Goal: Check status: Check status

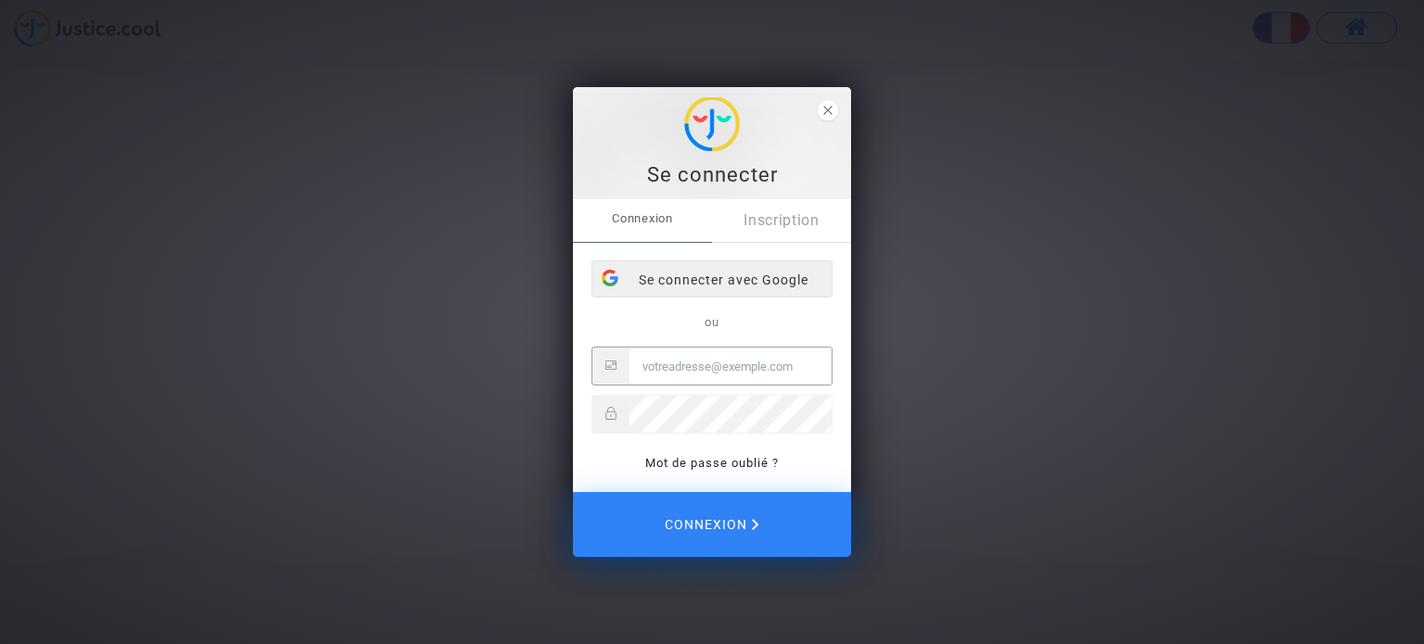
click at [709, 279] on div "Se connecter avec Google" at bounding box center [711, 279] width 239 height 37
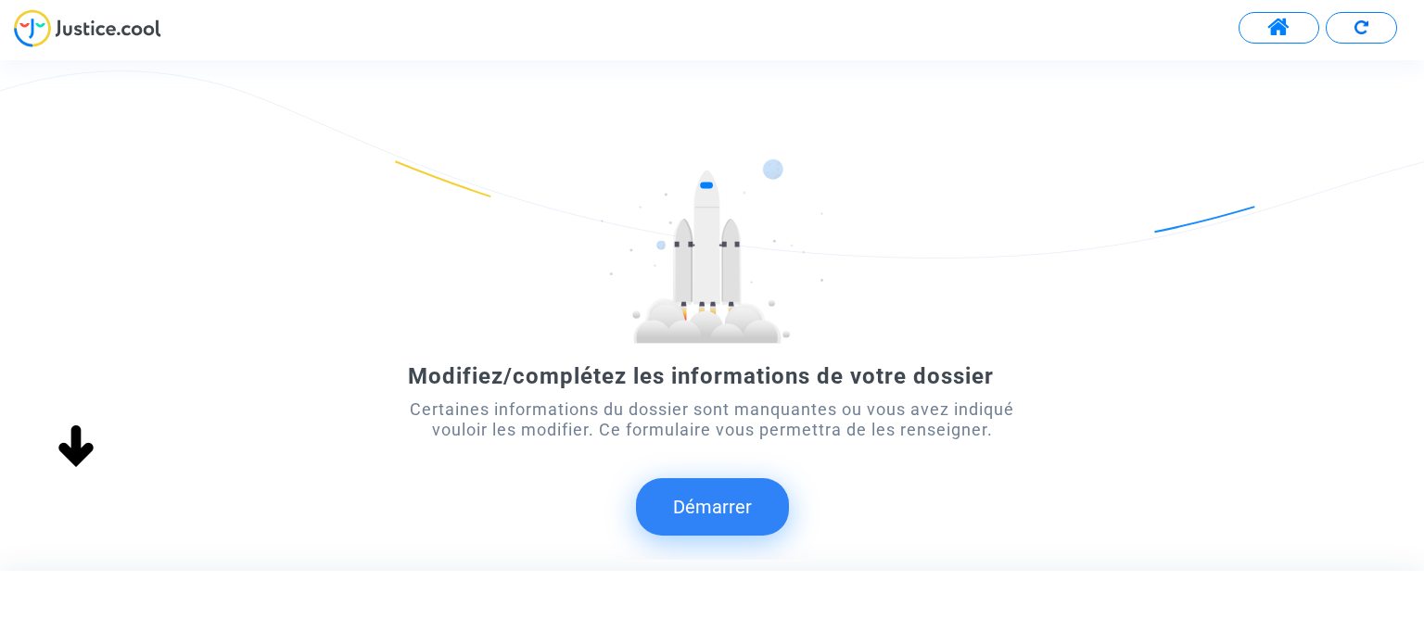
click at [1272, 32] on span at bounding box center [1278, 28] width 23 height 24
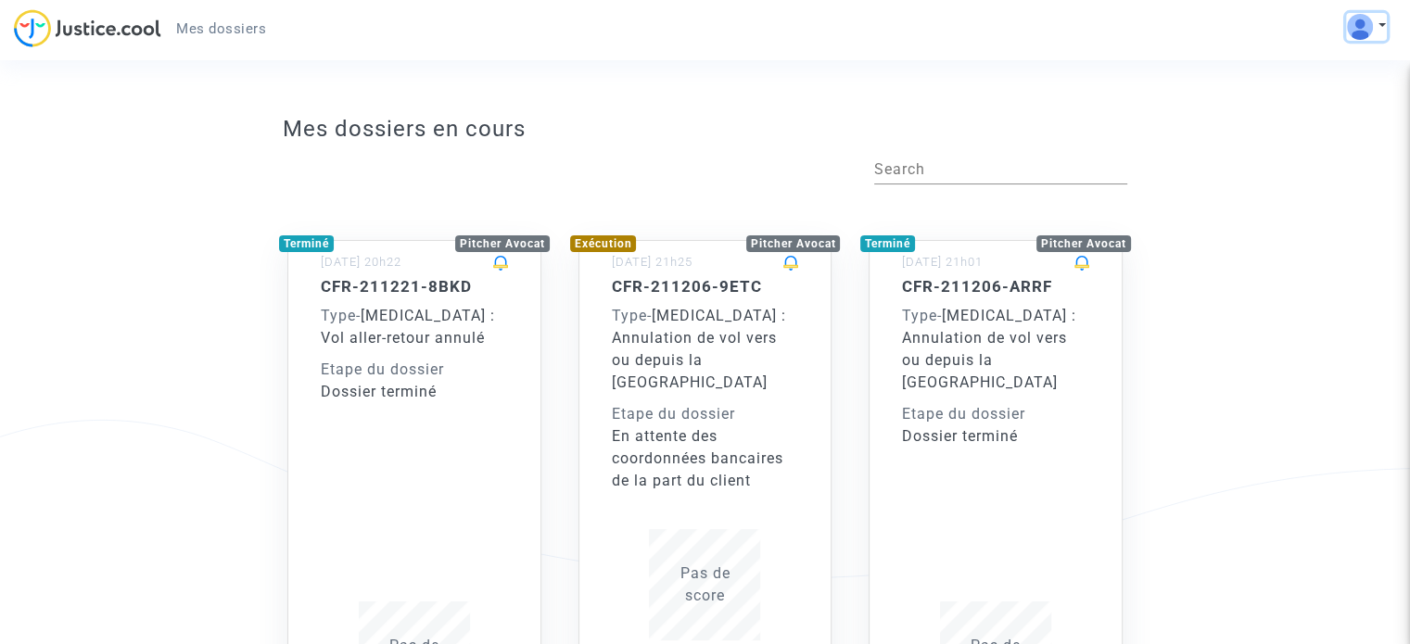
click at [1372, 25] on button at bounding box center [1366, 27] width 41 height 28
click at [212, 27] on span "Mes dossiers" at bounding box center [221, 28] width 90 height 17
click at [112, 32] on img at bounding box center [87, 28] width 147 height 38
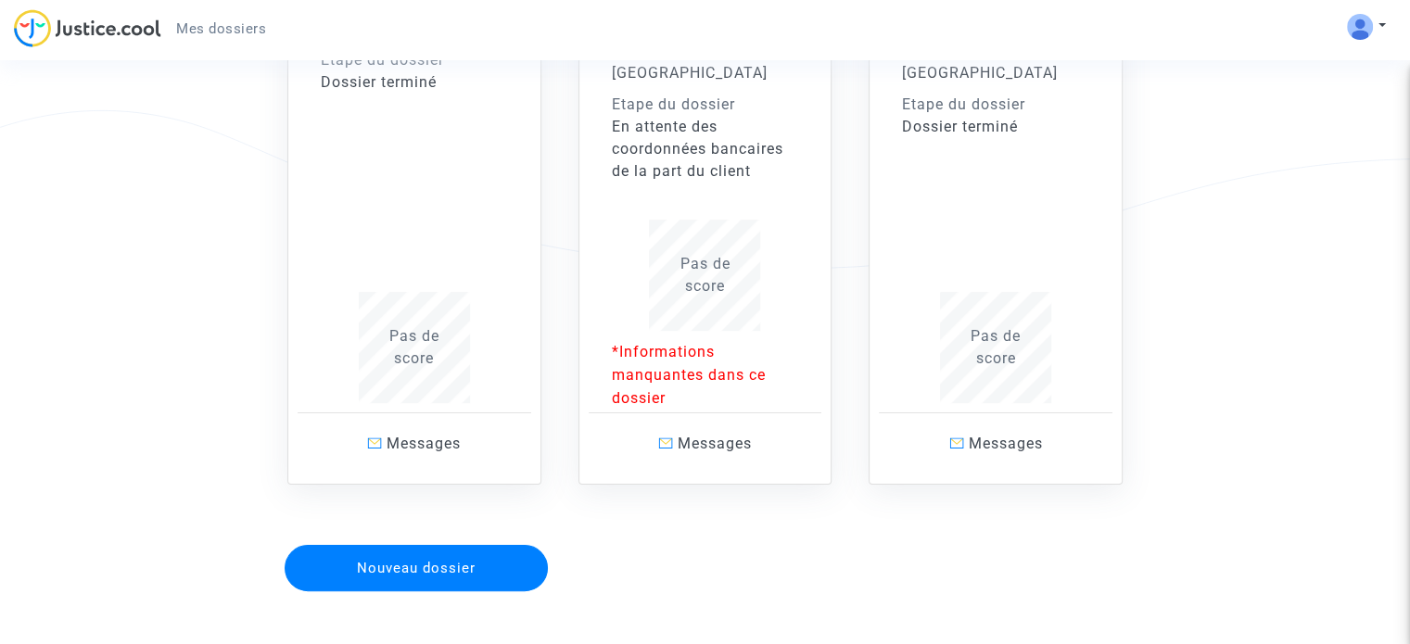
scroll to position [319, 0]
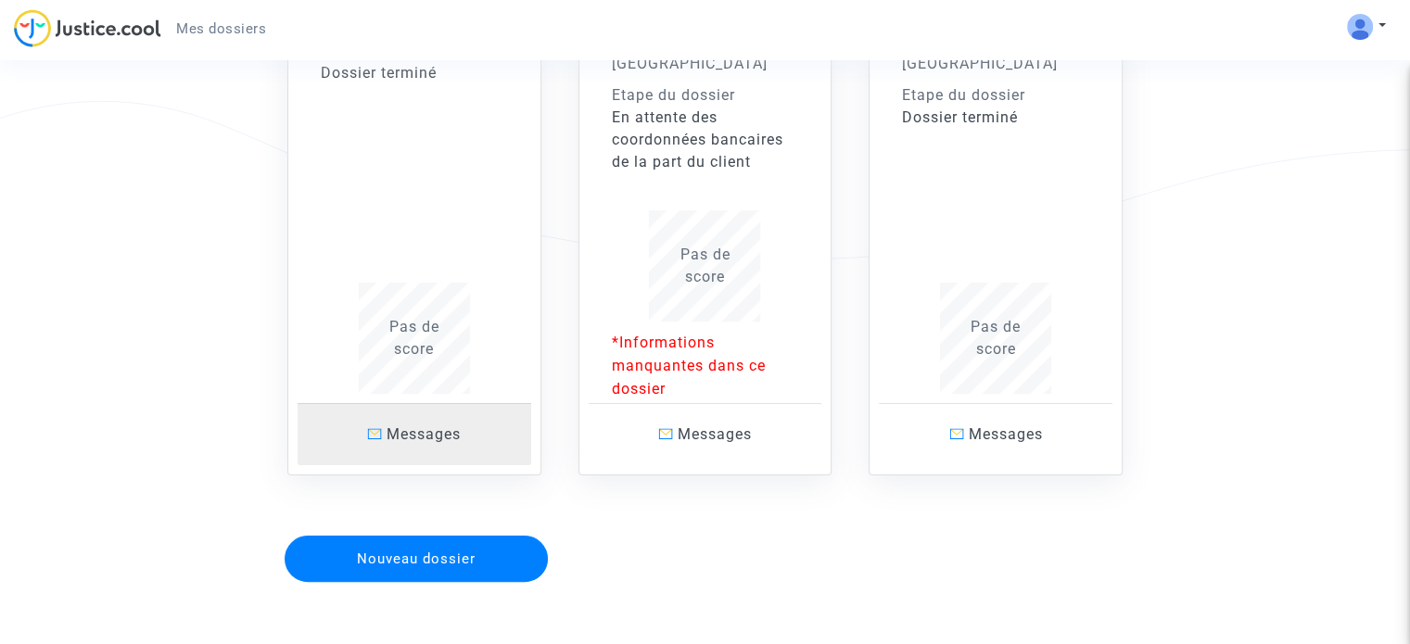
click at [440, 425] on span "Messages" at bounding box center [424, 434] width 74 height 18
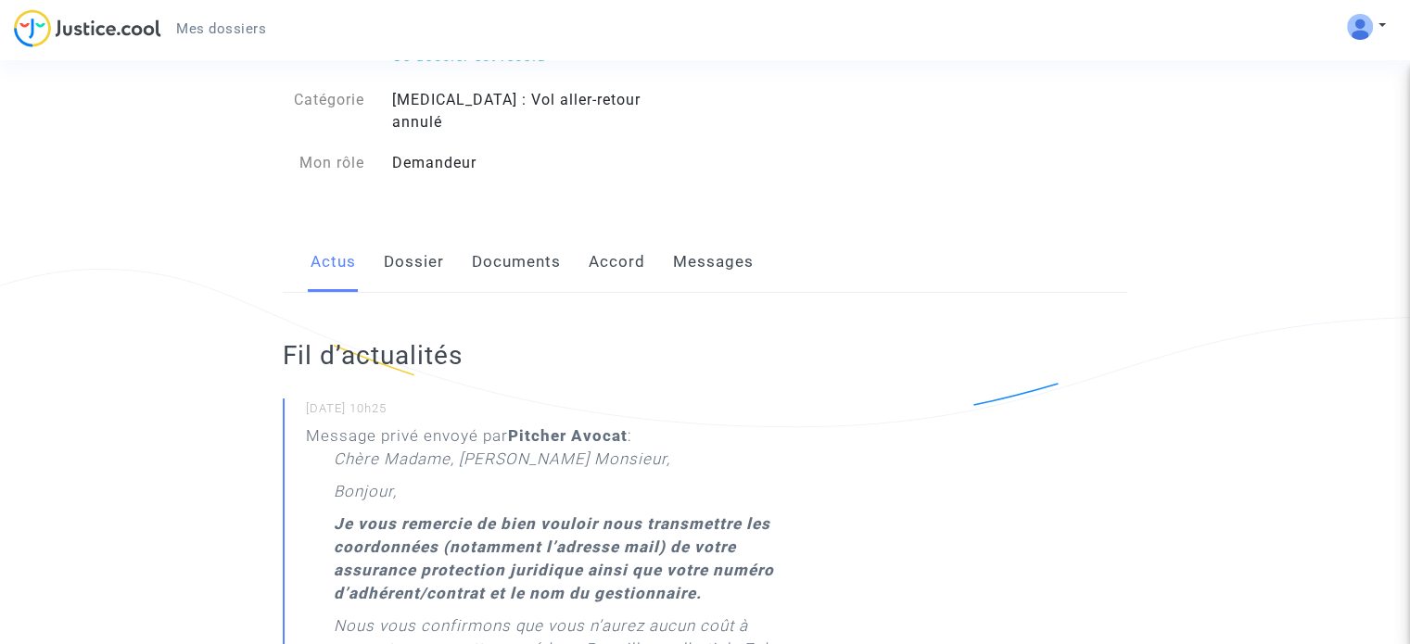
scroll to position [141, 0]
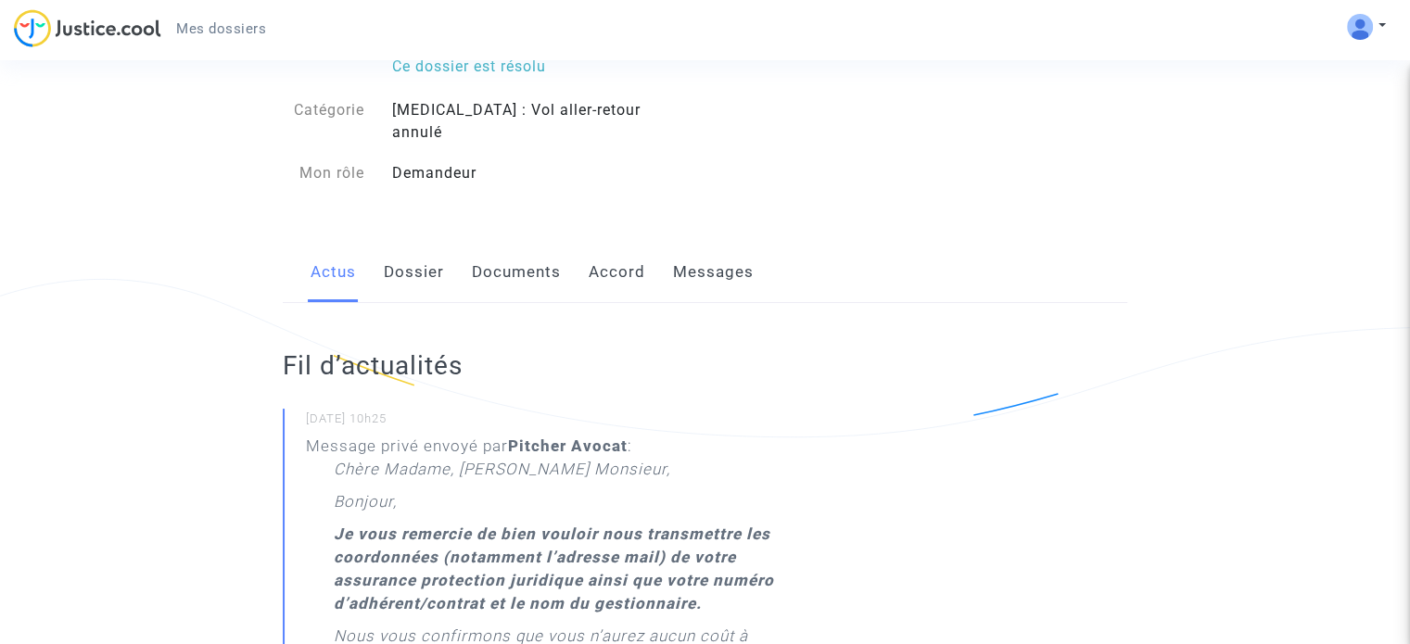
click at [511, 251] on link "Documents" at bounding box center [516, 272] width 89 height 61
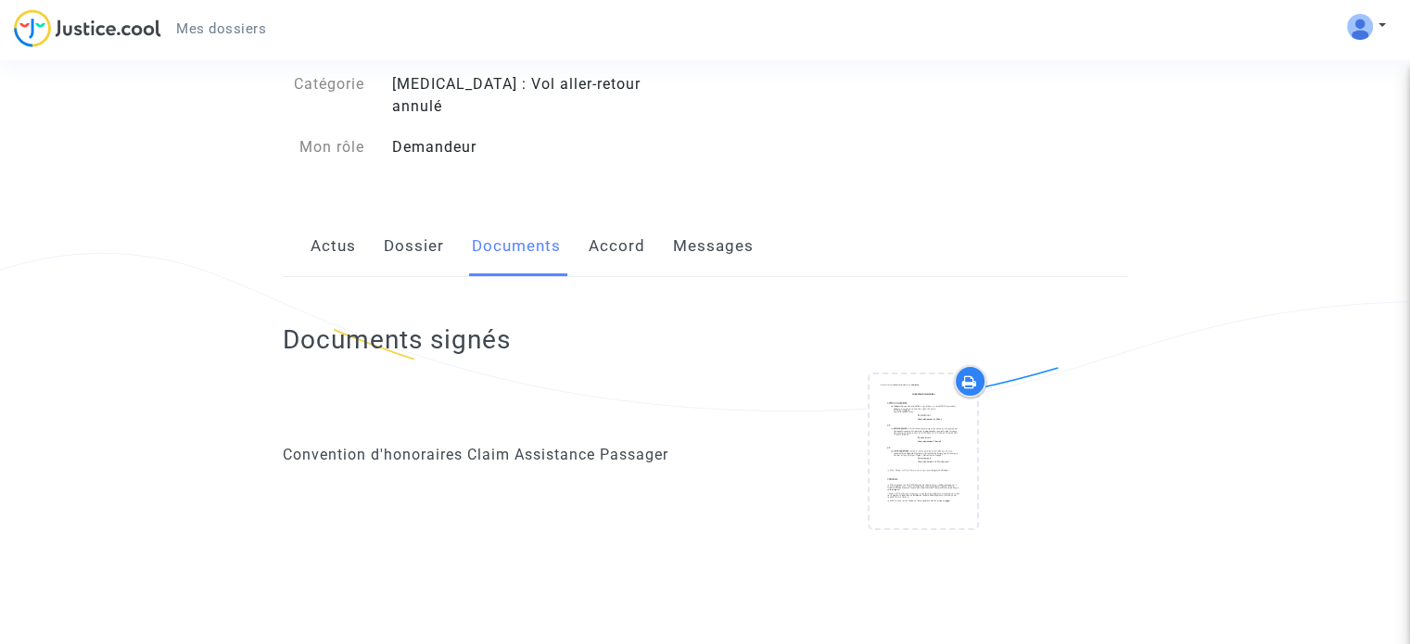
scroll to position [167, 0]
click at [619, 216] on link "Accord" at bounding box center [617, 246] width 57 height 61
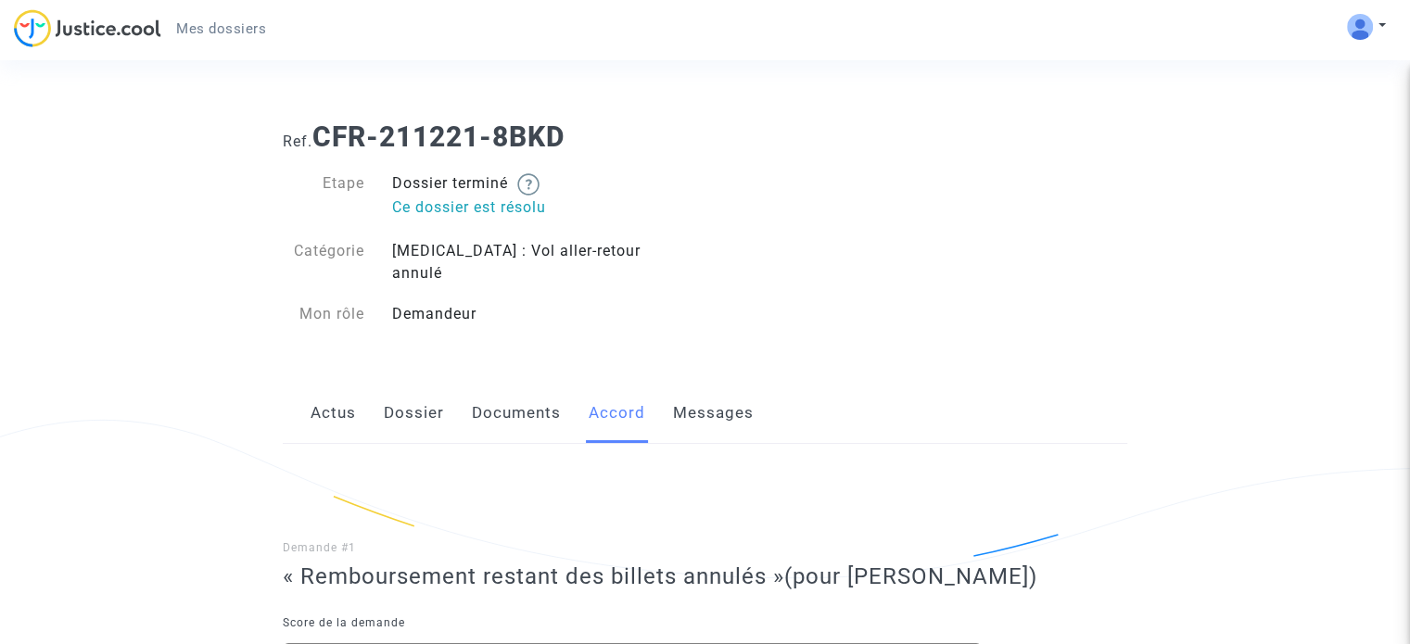
click at [698, 383] on link "Messages" at bounding box center [713, 413] width 81 height 61
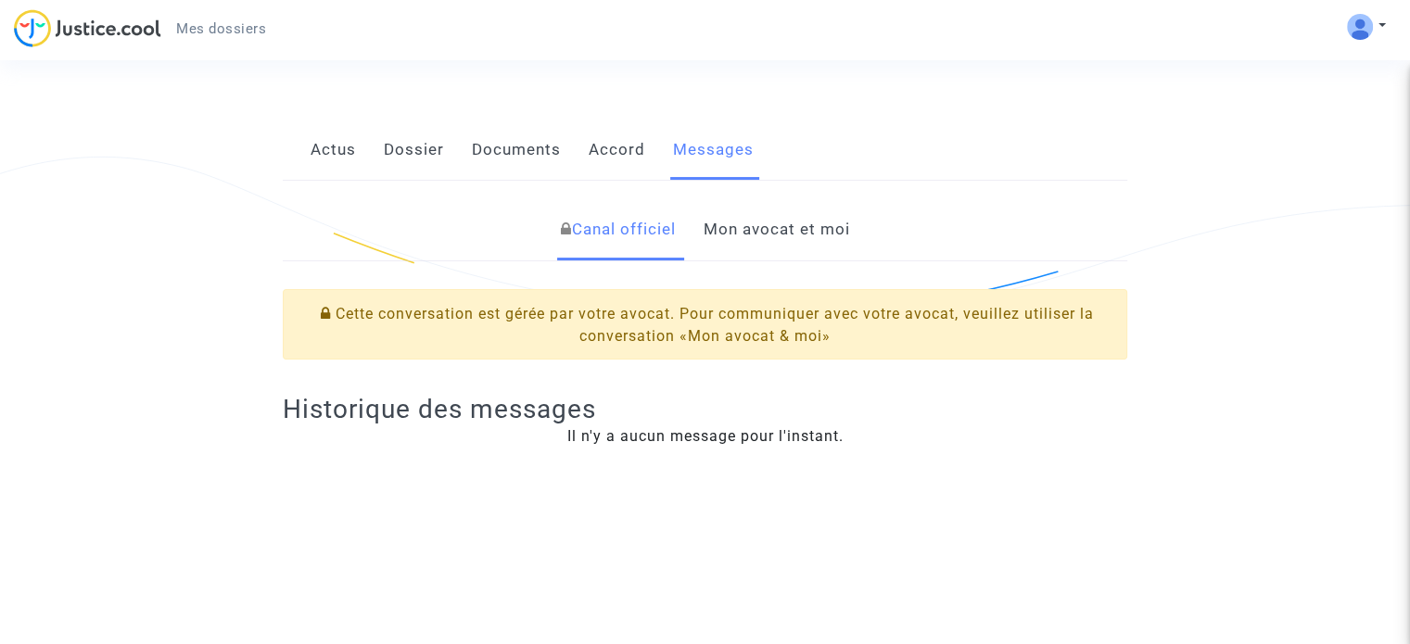
scroll to position [265, 0]
click at [771, 214] on link "Mon avocat et moi" at bounding box center [776, 227] width 146 height 61
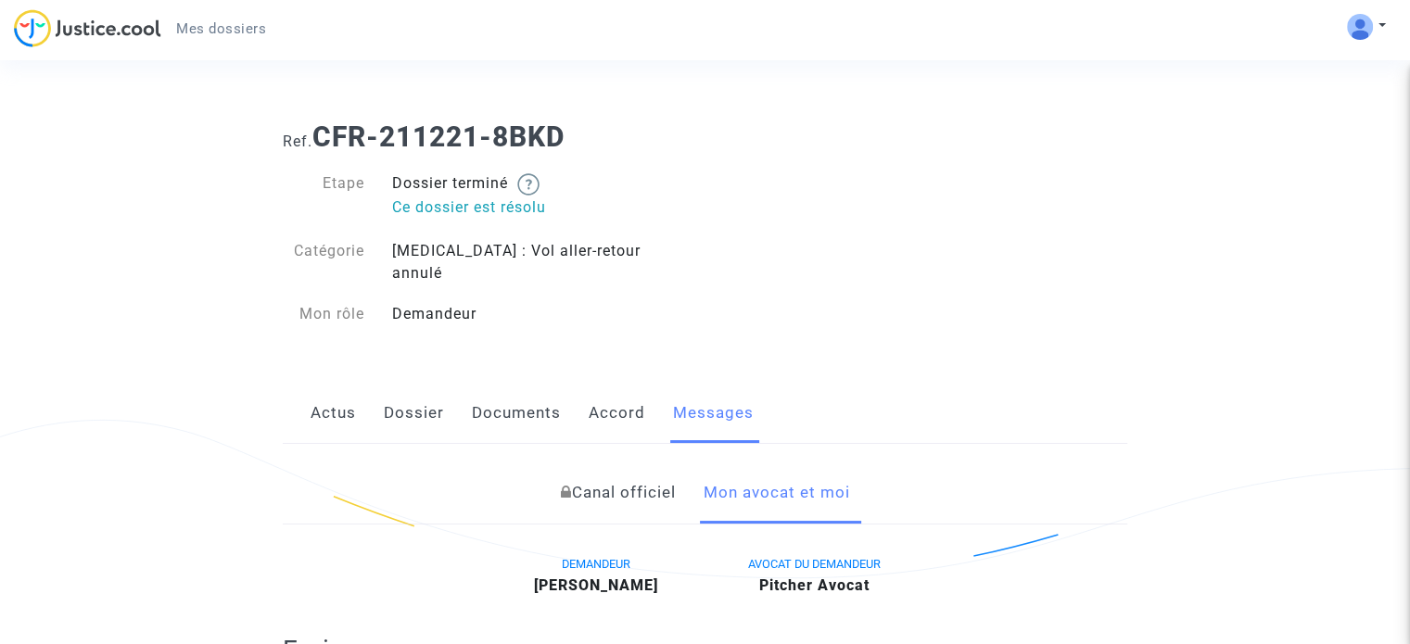
click at [617, 400] on link "Accord" at bounding box center [617, 413] width 57 height 61
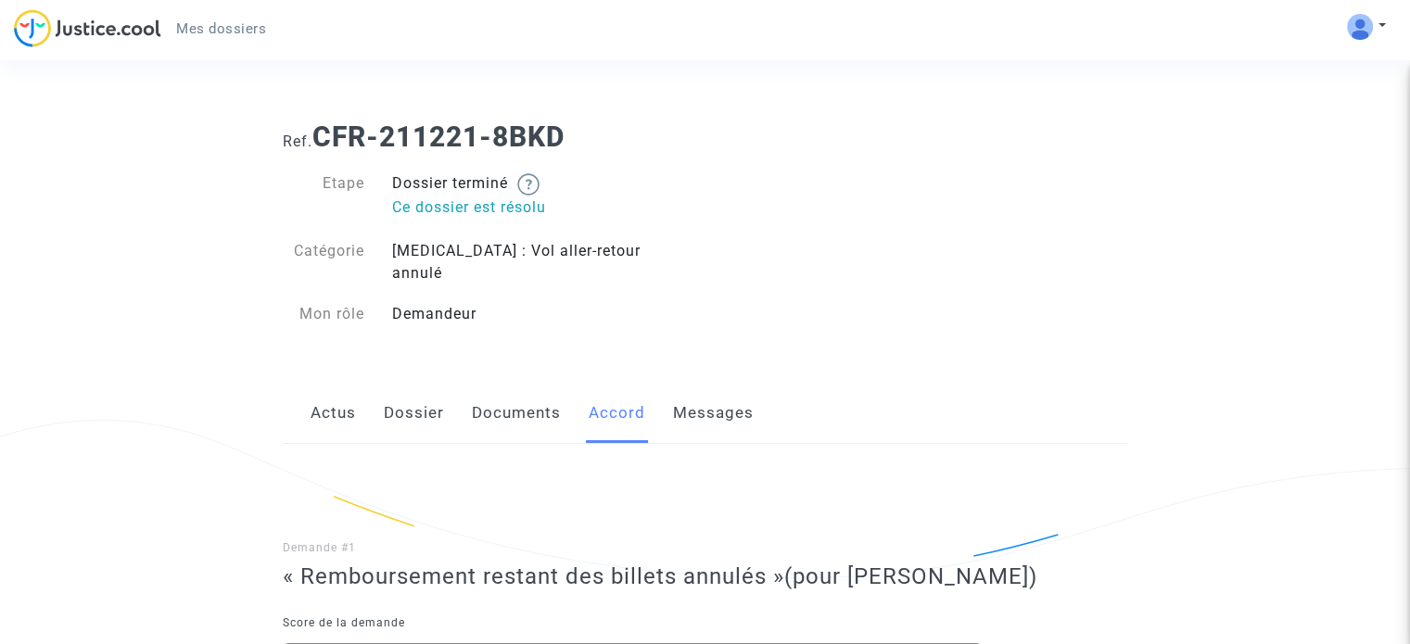
click at [492, 402] on link "Documents" at bounding box center [516, 413] width 89 height 61
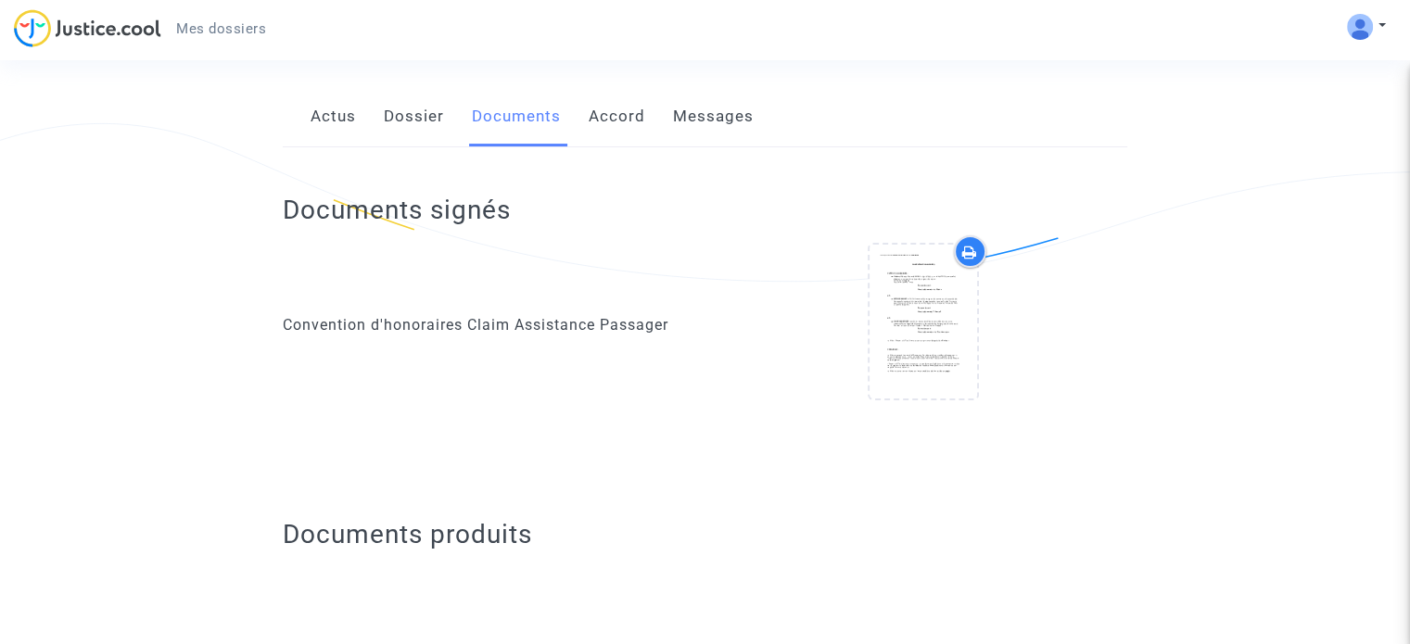
scroll to position [300, 0]
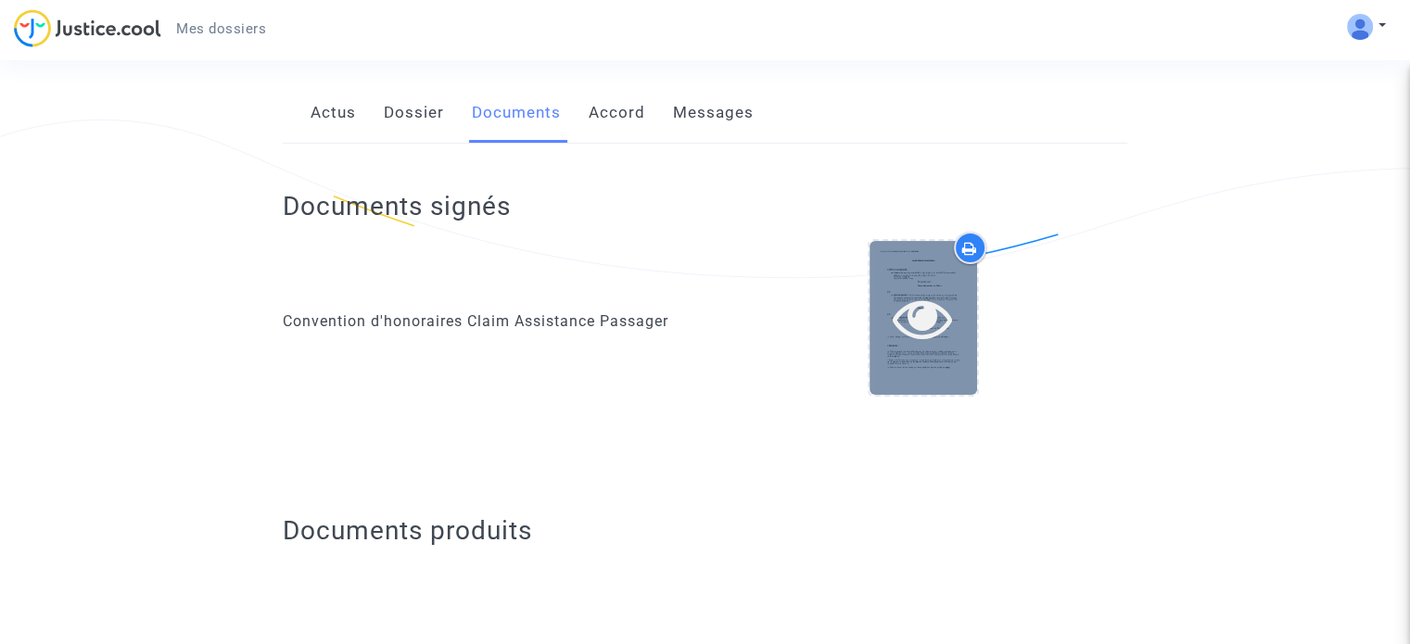
click at [915, 288] on icon at bounding box center [923, 317] width 60 height 59
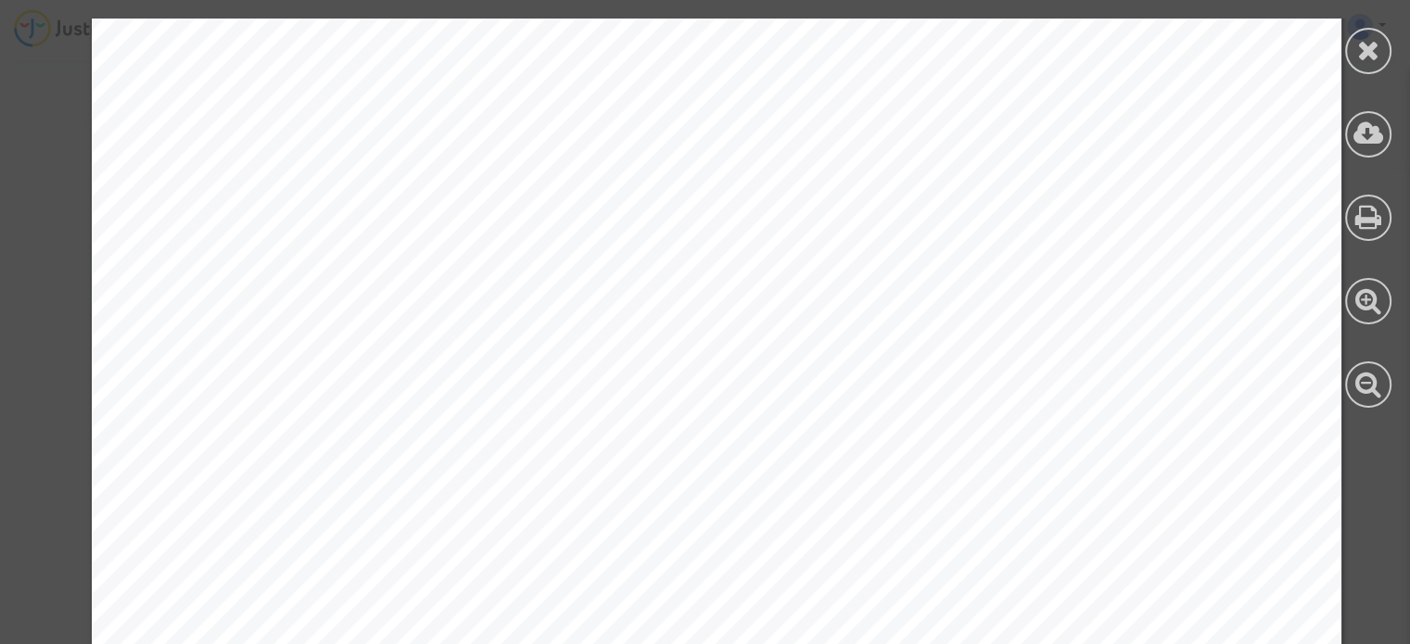
scroll to position [1915, 0]
click at [1369, 53] on icon at bounding box center [1368, 50] width 23 height 28
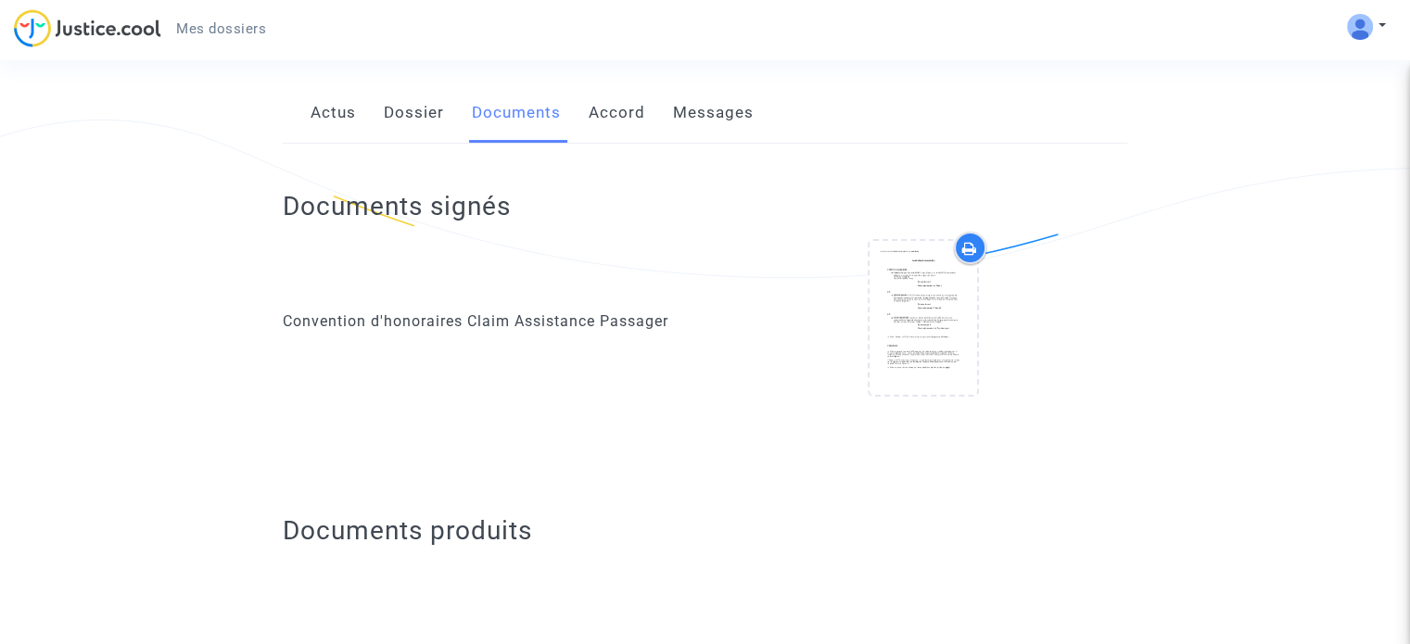
click at [426, 94] on link "Dossier" at bounding box center [414, 112] width 60 height 61
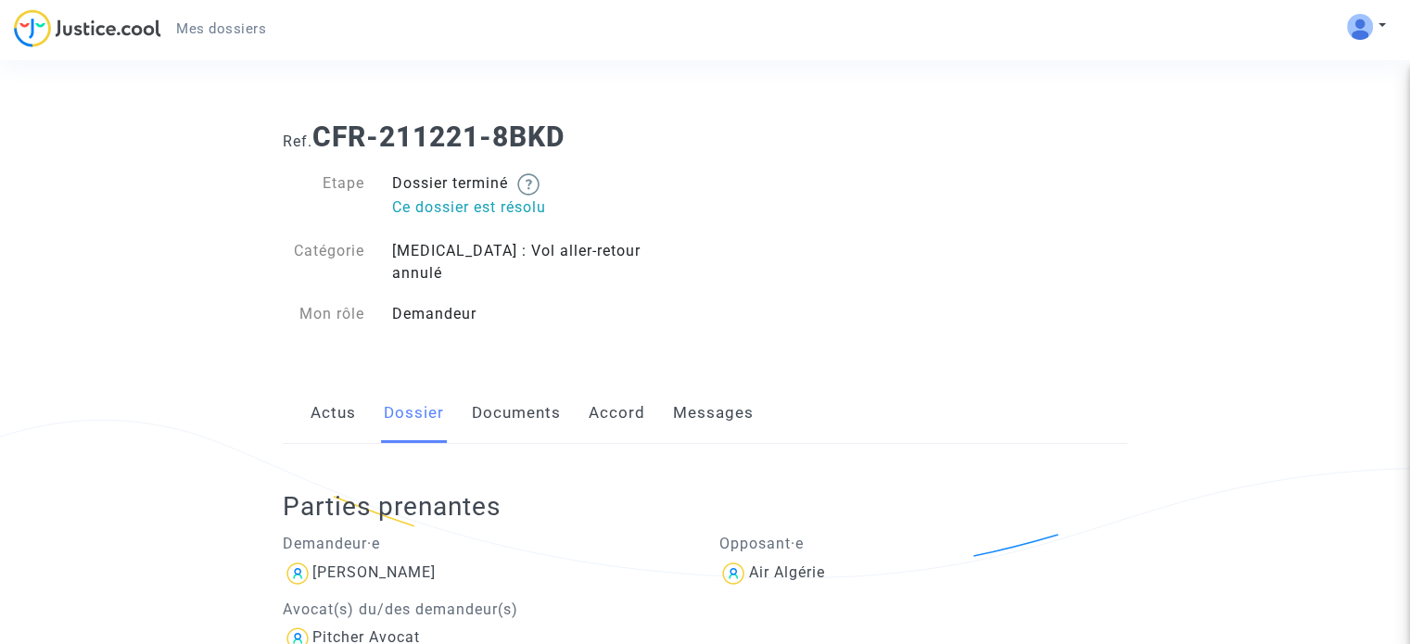
click at [331, 396] on link "Actus" at bounding box center [333, 413] width 45 height 61
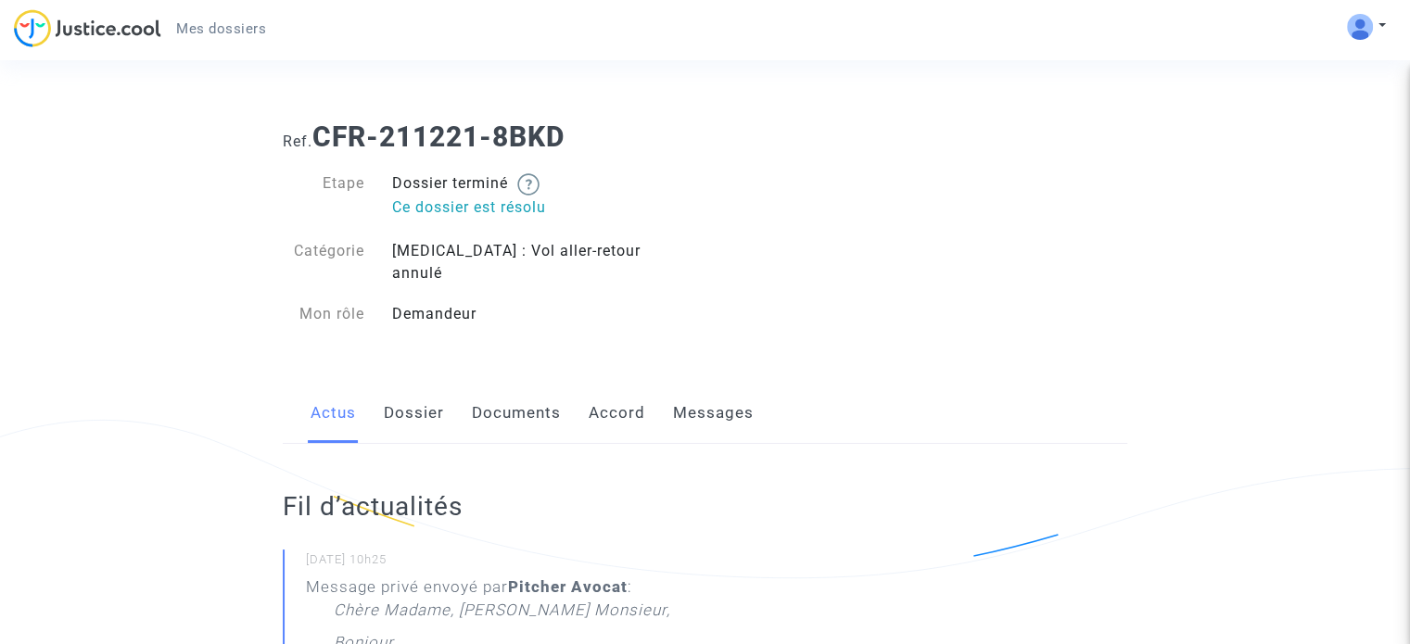
click at [215, 31] on span "Mes dossiers" at bounding box center [221, 28] width 90 height 17
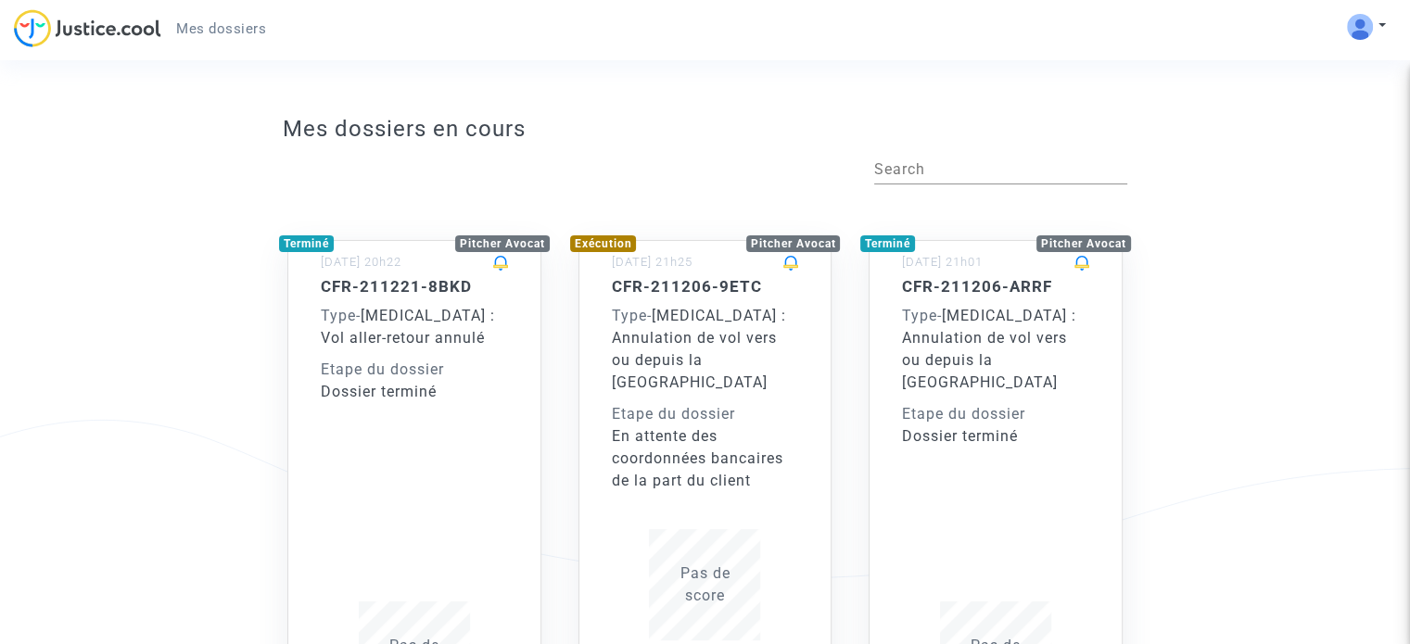
click at [215, 31] on span "Mes dossiers" at bounding box center [221, 28] width 90 height 17
click at [108, 29] on img at bounding box center [87, 28] width 147 height 38
click at [678, 305] on div "Type - Covid-19 : Annulation de vol vers ou depuis la France" at bounding box center [705, 349] width 187 height 89
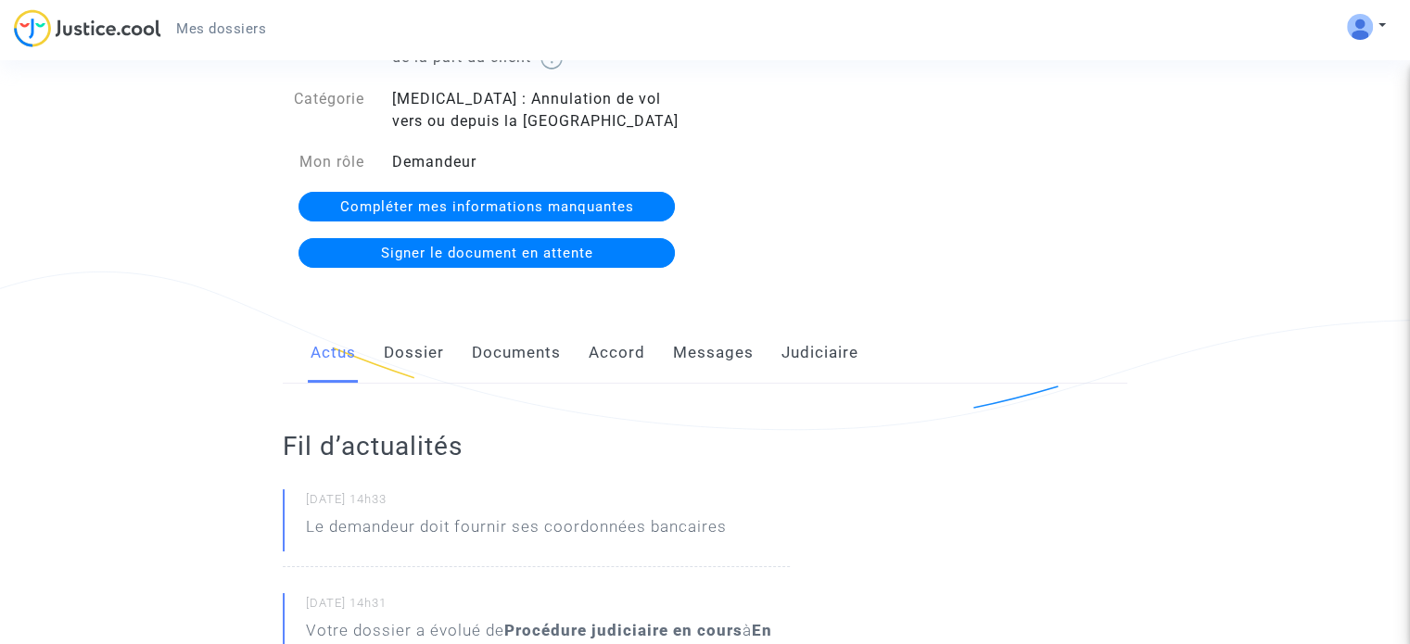
scroll to position [150, 0]
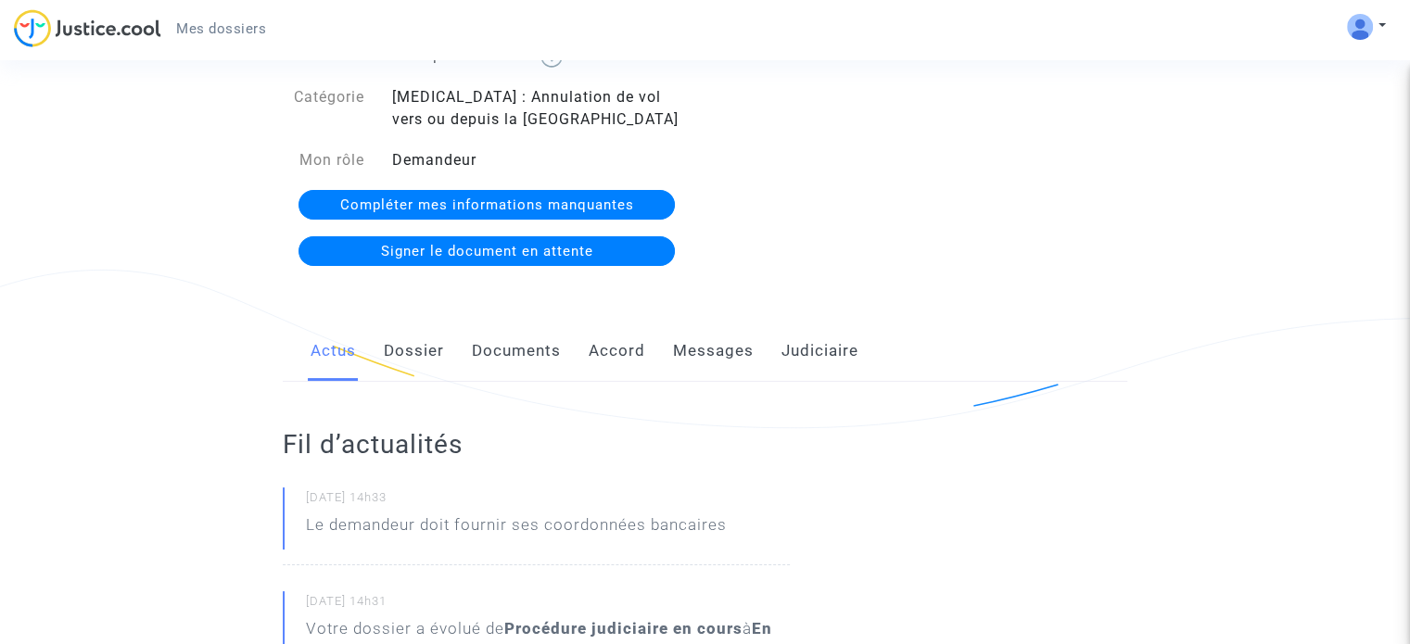
click at [717, 360] on link "Messages" at bounding box center [713, 351] width 81 height 61
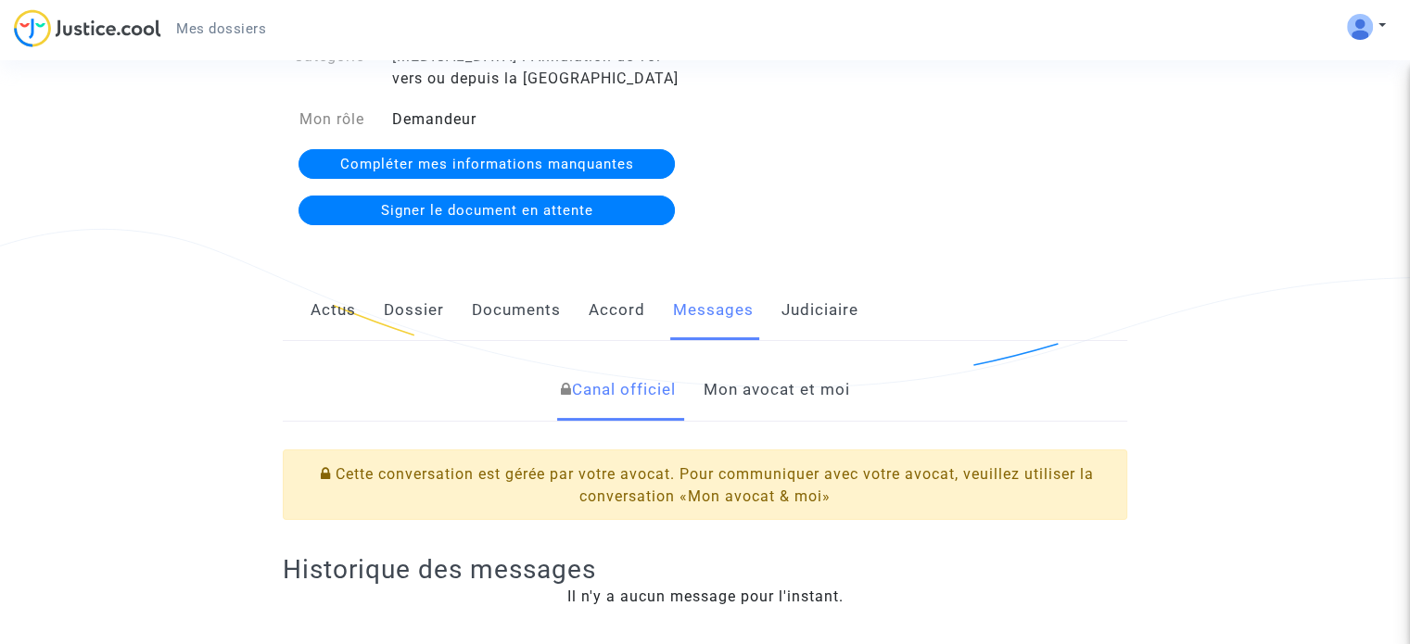
scroll to position [152, 0]
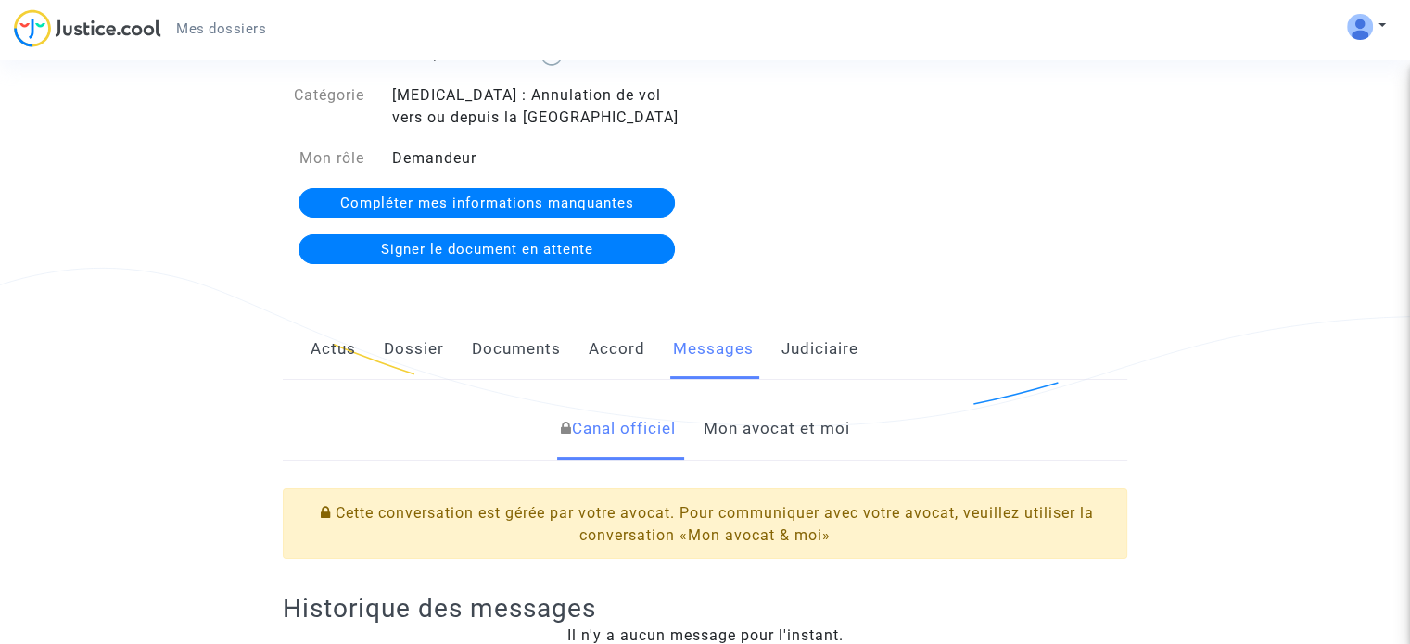
click at [808, 343] on link "Judiciaire" at bounding box center [819, 349] width 77 height 61
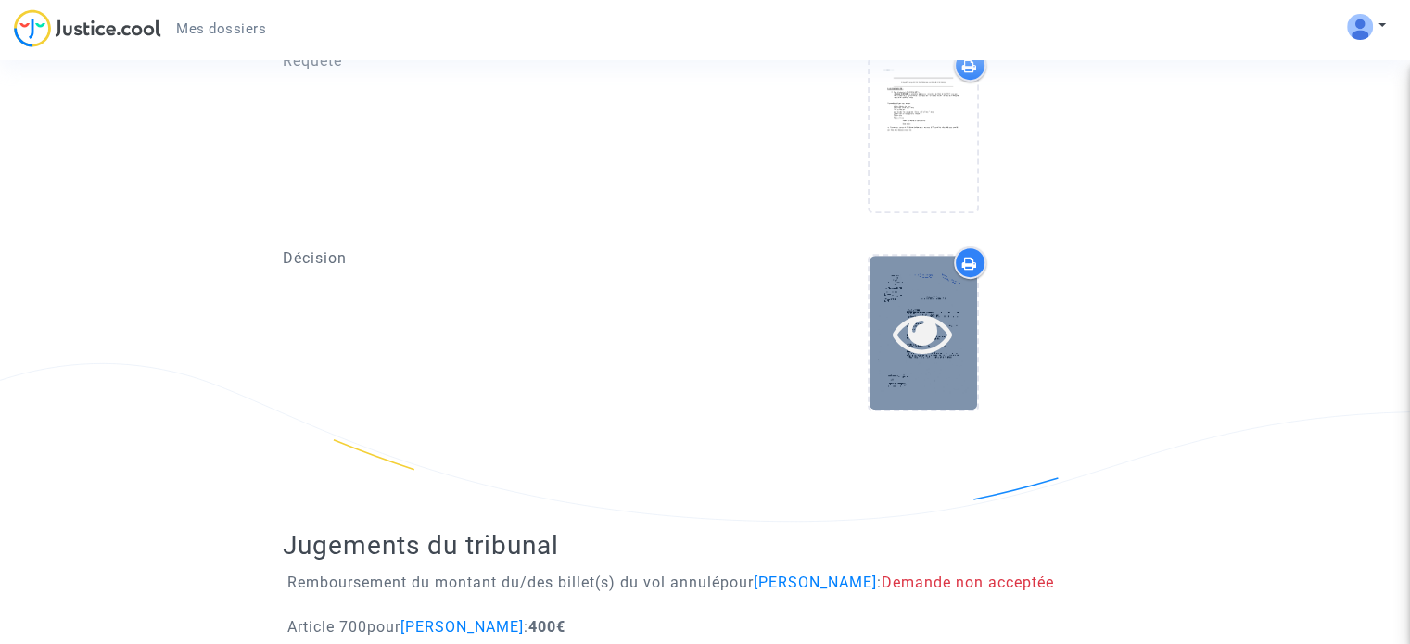
scroll to position [844, 0]
click at [914, 317] on icon at bounding box center [923, 329] width 60 height 59
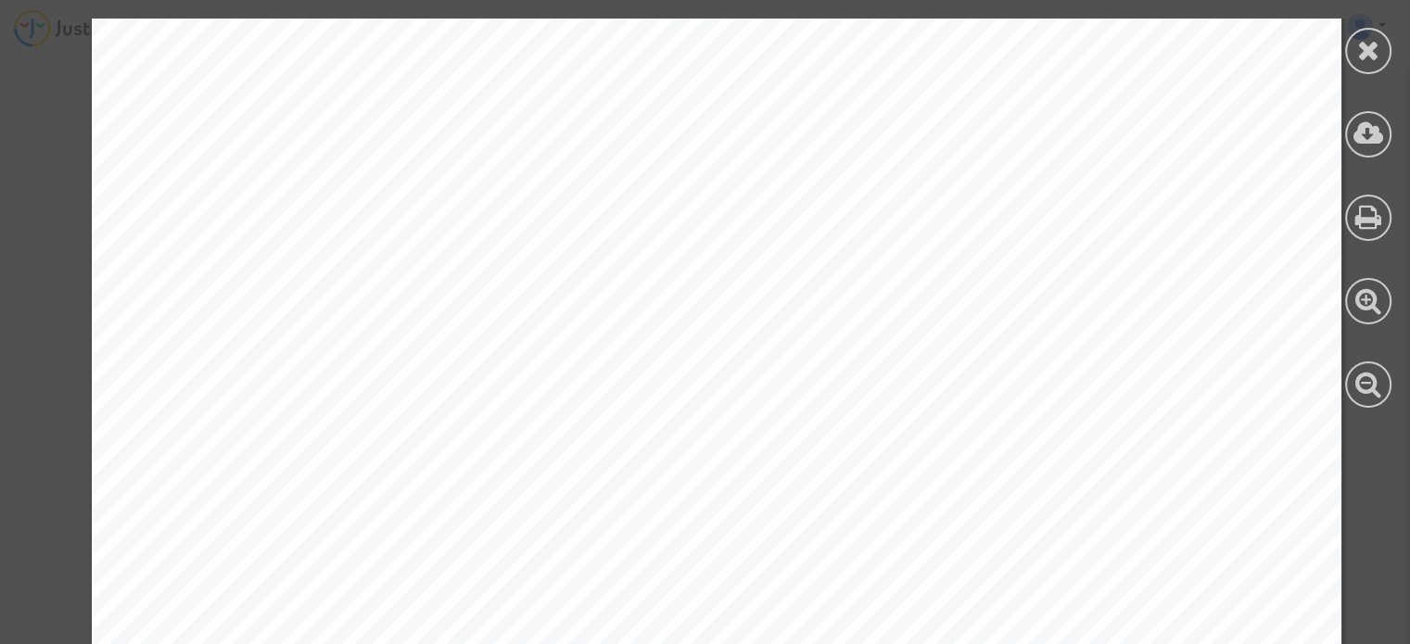
scroll to position [949, 0]
click at [1364, 126] on icon at bounding box center [1368, 134] width 31 height 28
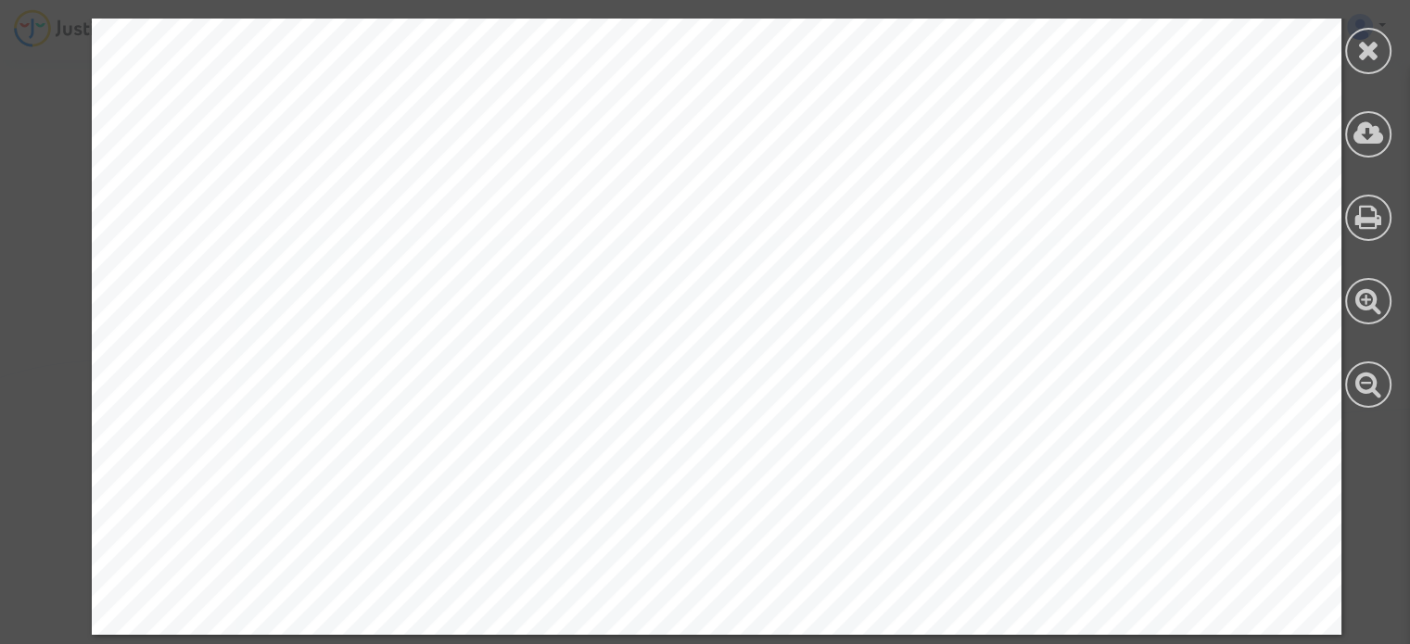
scroll to position [894, 0]
click at [1366, 51] on icon at bounding box center [1368, 50] width 23 height 28
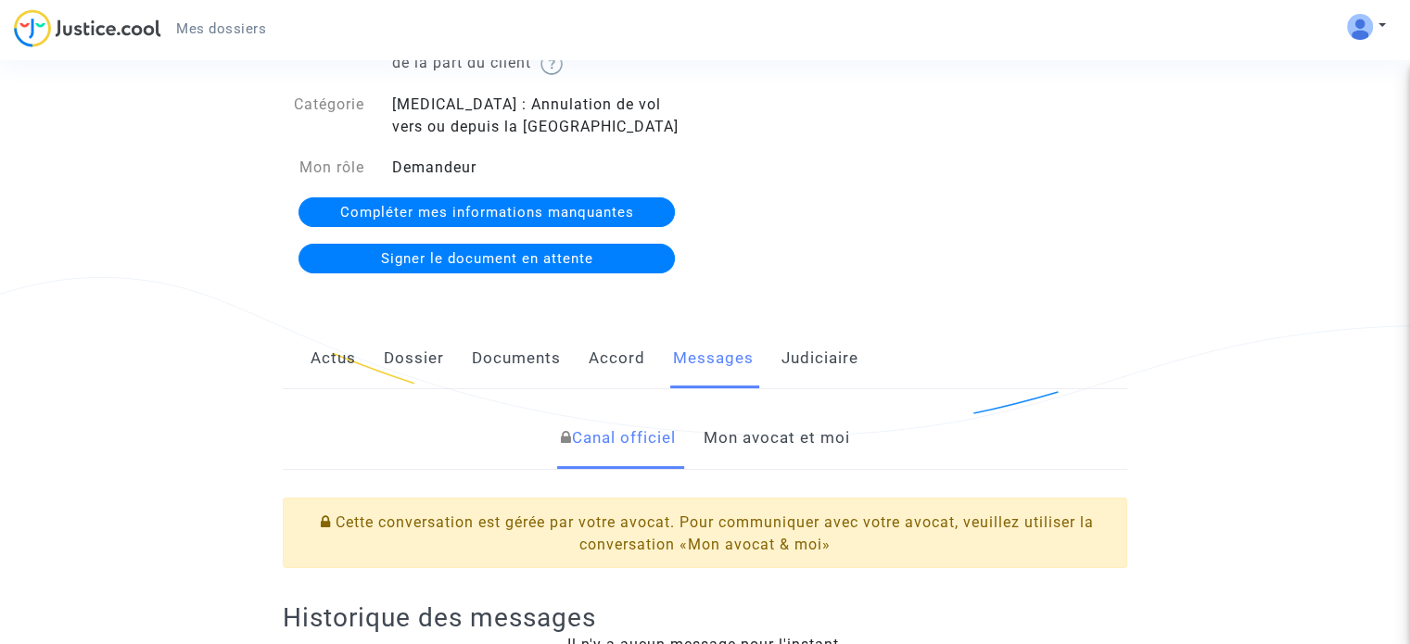
scroll to position [144, 0]
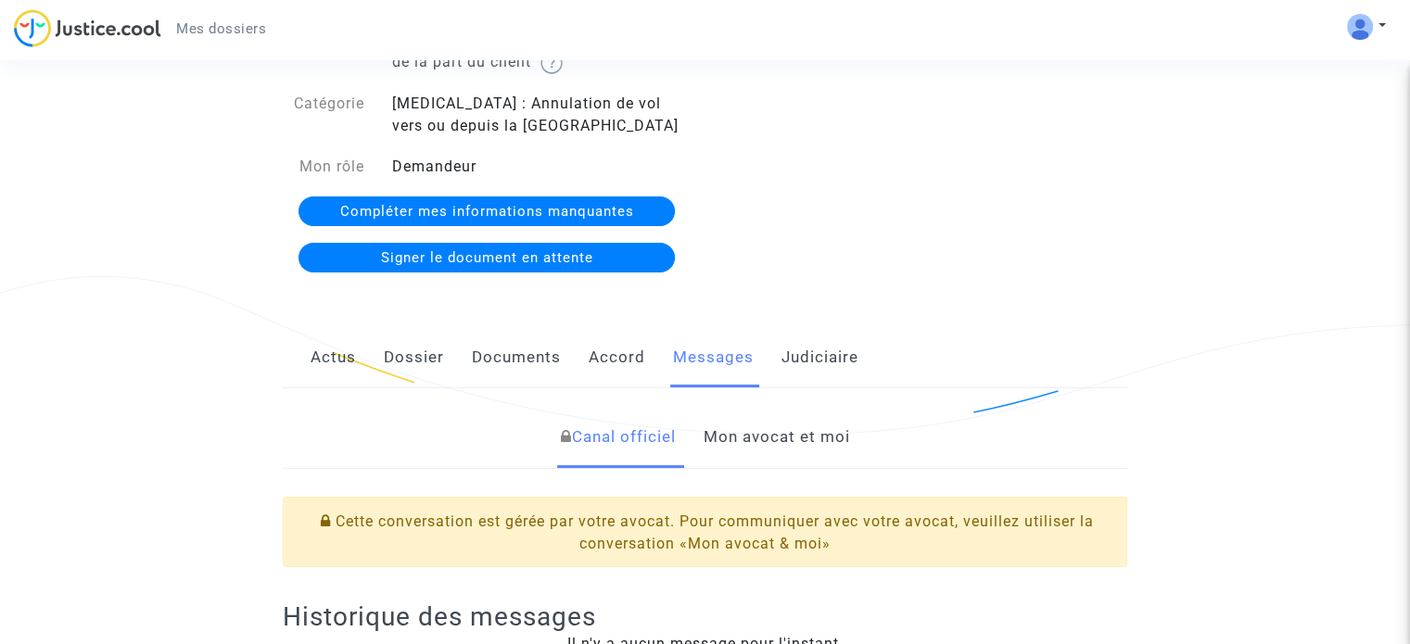
click at [819, 352] on link "Judiciaire" at bounding box center [819, 357] width 77 height 61
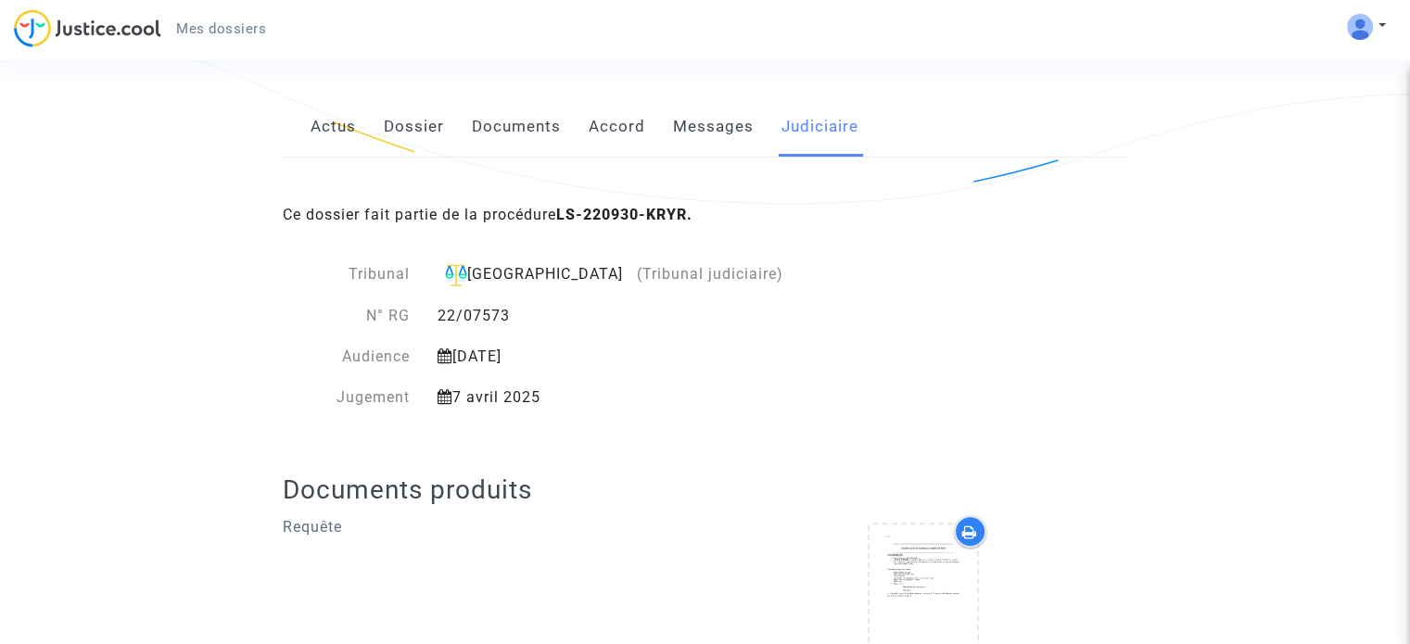
scroll to position [374, 0]
click at [713, 136] on link "Messages" at bounding box center [713, 126] width 81 height 61
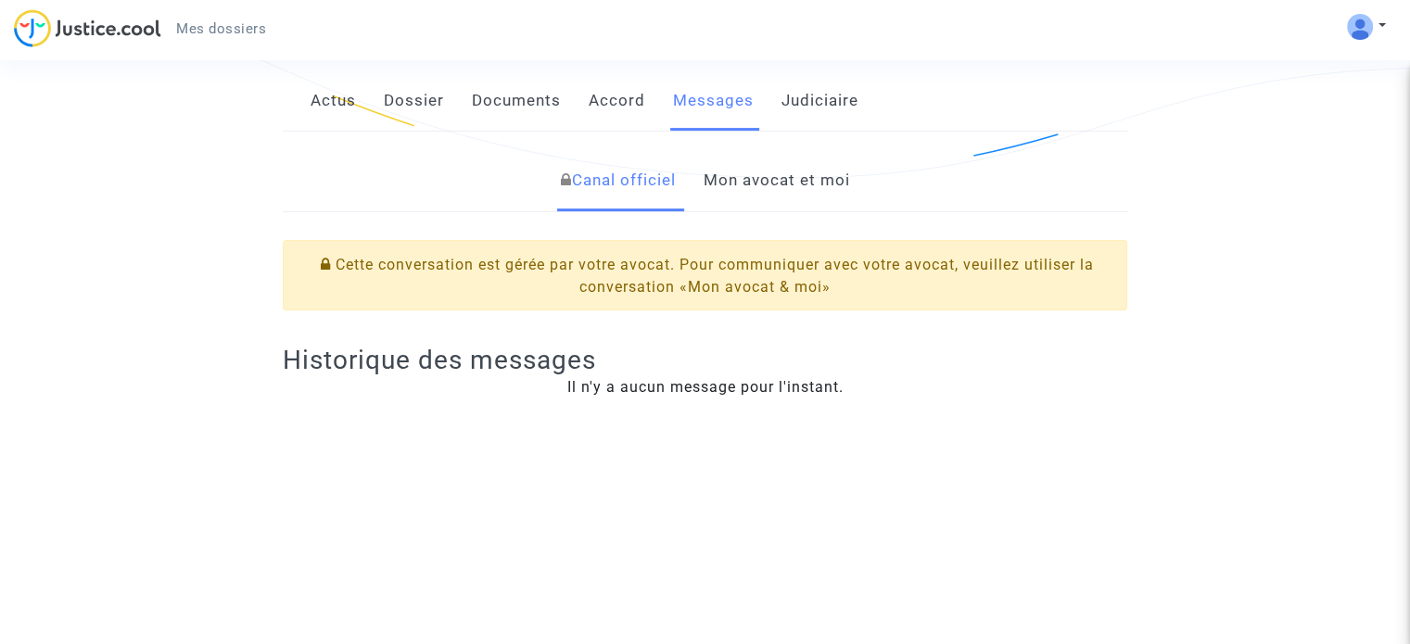
scroll to position [404, 0]
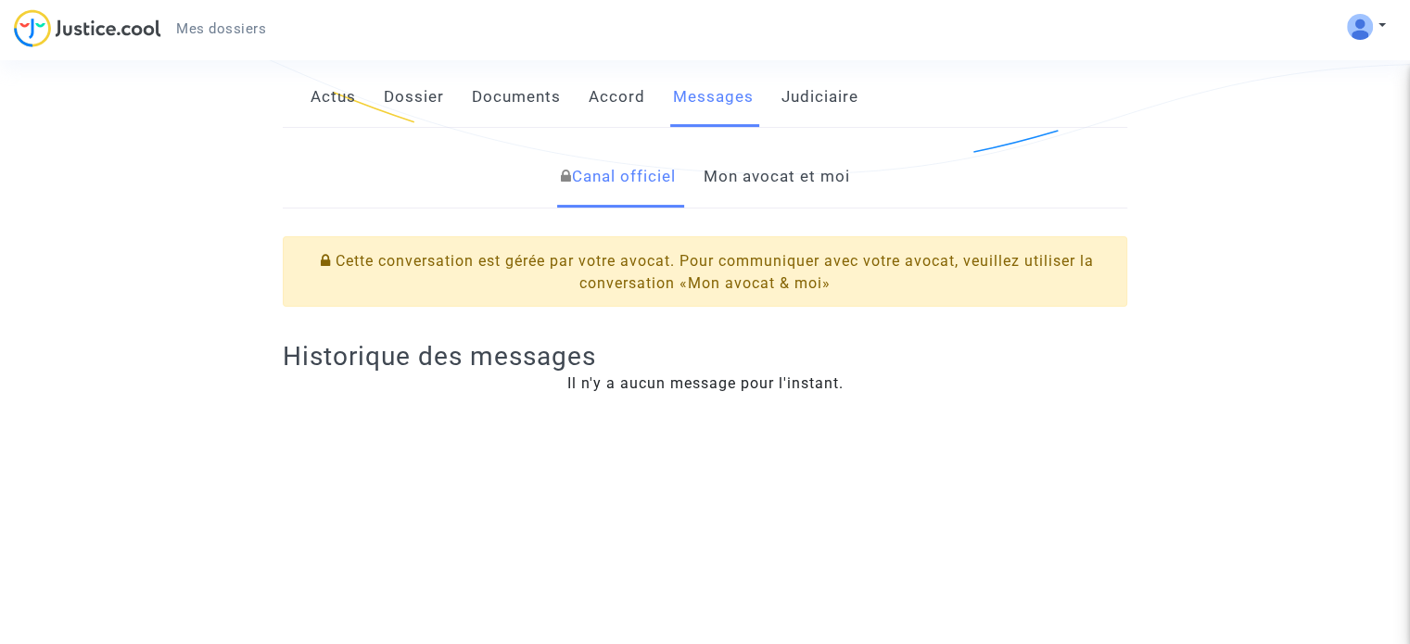
click at [790, 192] on link "Mon avocat et moi" at bounding box center [776, 176] width 146 height 61
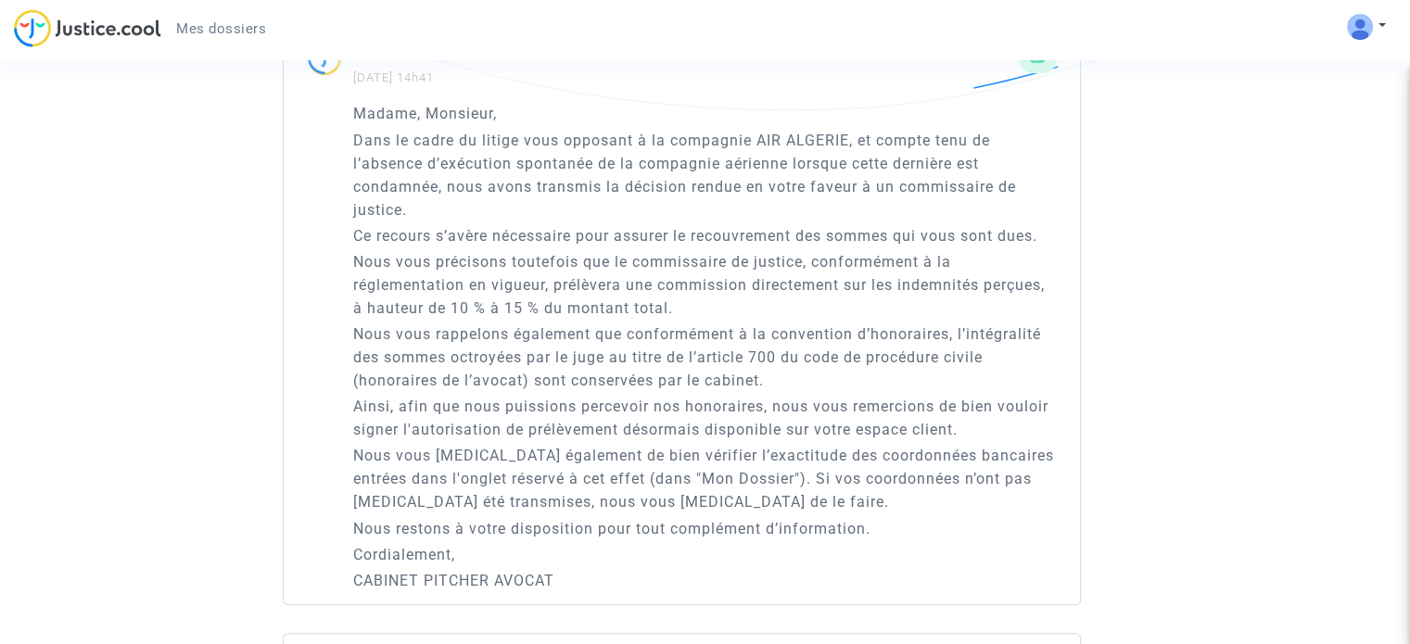
scroll to position [1251, 0]
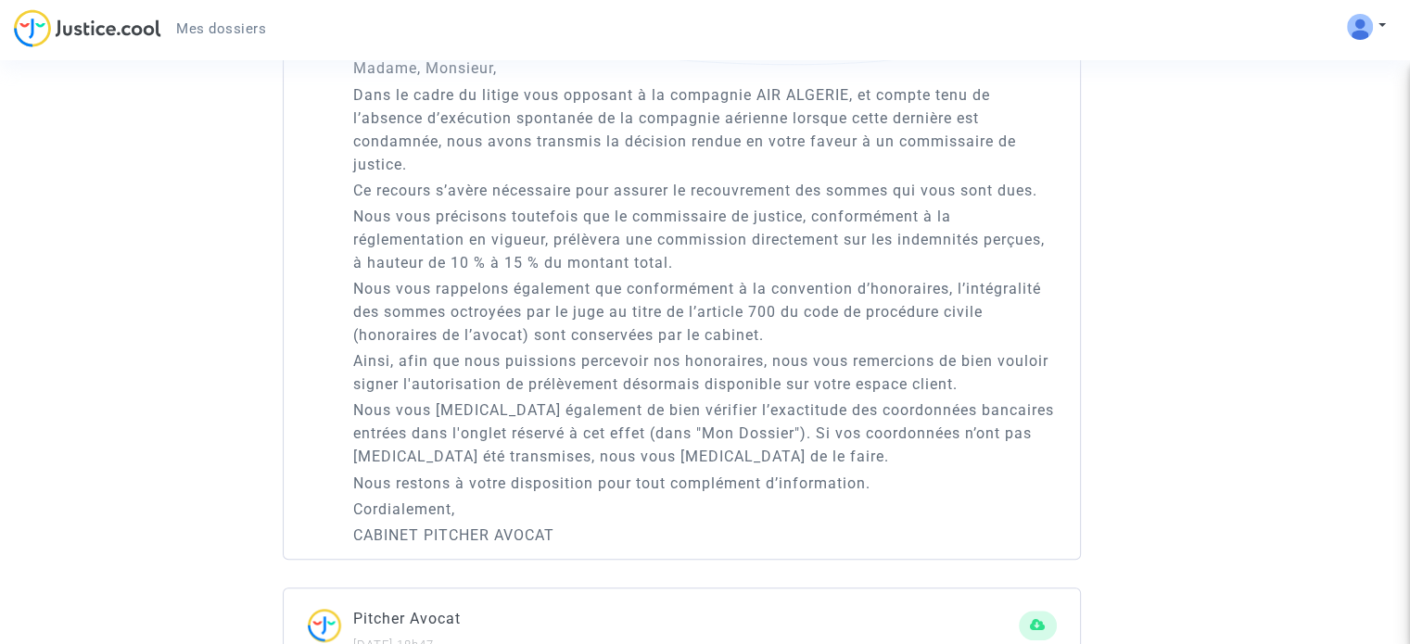
scroll to position [1298, 0]
click at [628, 388] on p "Ainsi, afin que nous puissions percevoir nos honoraires, nous vous remercions d…" at bounding box center [705, 372] width 704 height 46
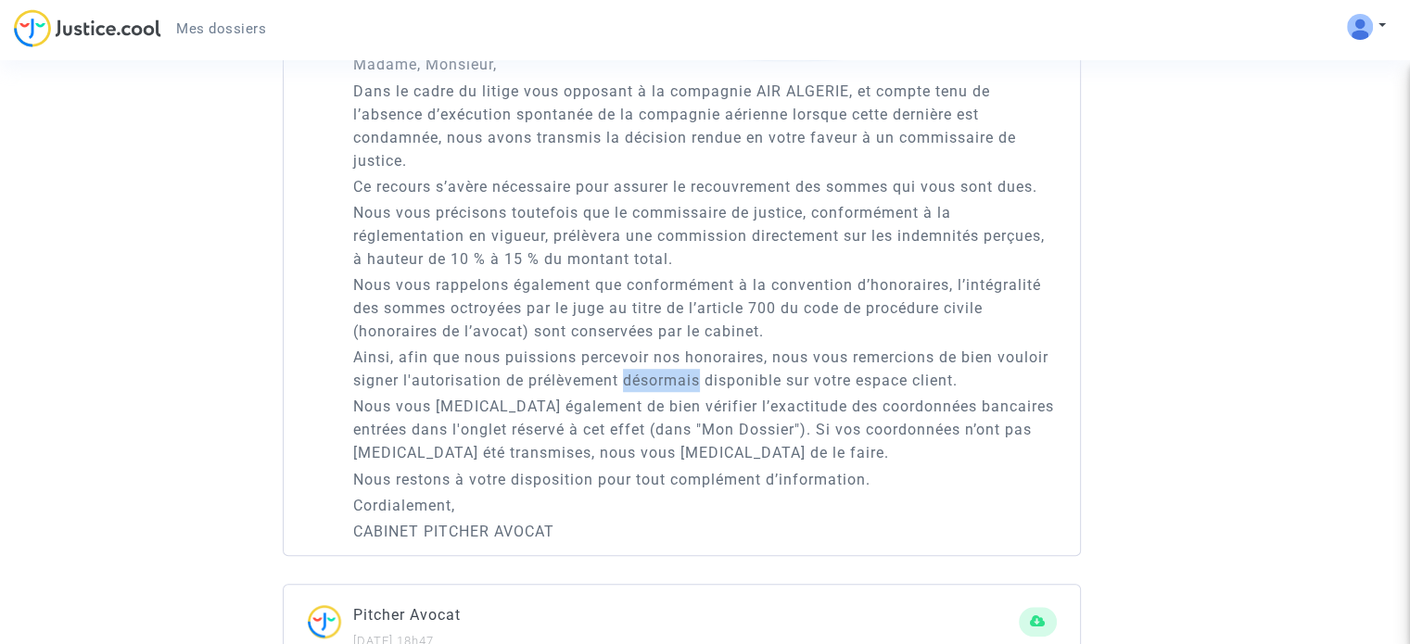
scroll to position [1301, 0]
click at [387, 402] on p "Nous vous [MEDICAL_DATA] également de bien vérifier l’exactitude des coordonnée…" at bounding box center [705, 430] width 704 height 70
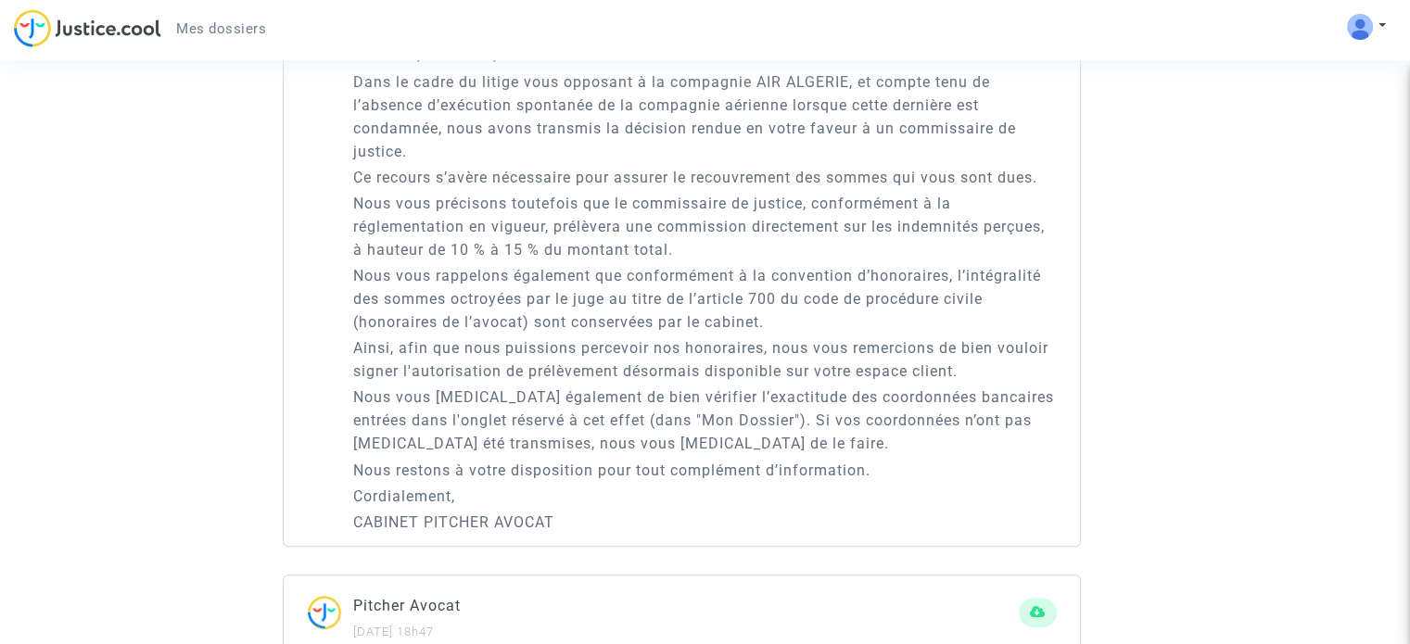
scroll to position [1315, 0]
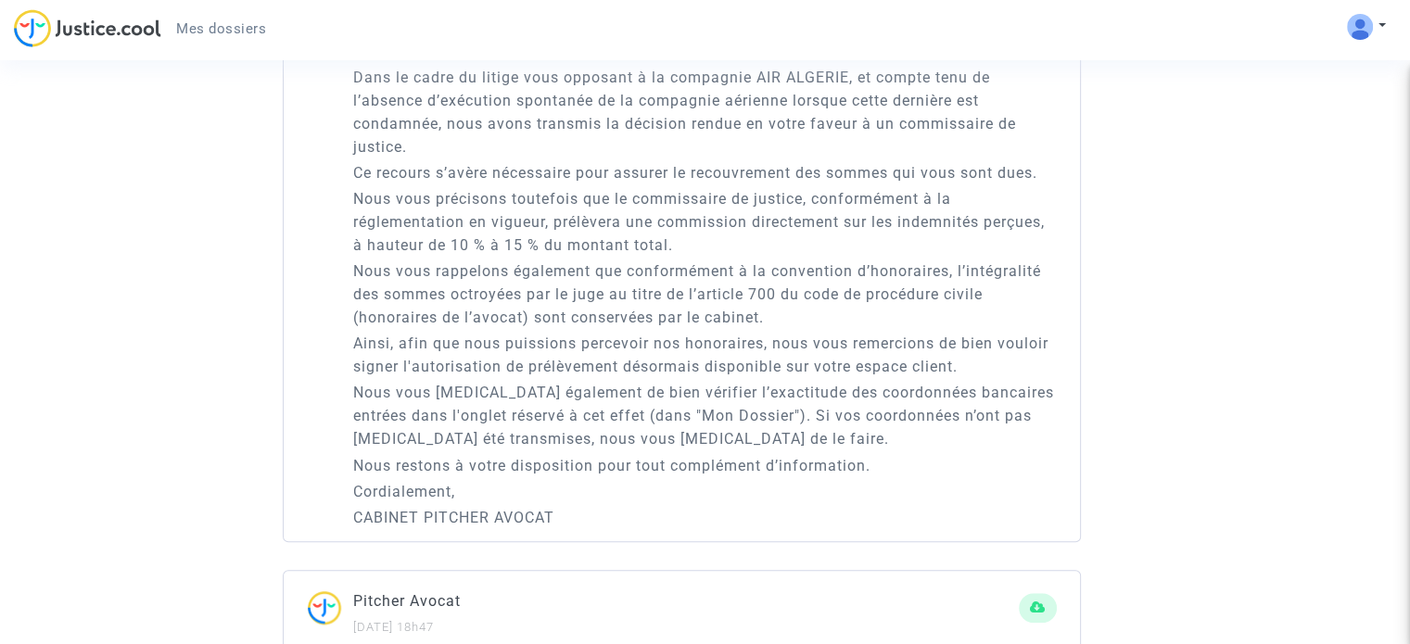
click at [726, 394] on p "Nous vous [MEDICAL_DATA] également de bien vérifier l’exactitude des coordonnée…" at bounding box center [705, 416] width 704 height 70
click at [456, 423] on p "Nous vous [MEDICAL_DATA] également de bien vérifier l’exactitude des coordonnée…" at bounding box center [705, 416] width 704 height 70
click at [556, 412] on p "Nous vous [MEDICAL_DATA] également de bien vérifier l’exactitude des coordonnée…" at bounding box center [705, 416] width 704 height 70
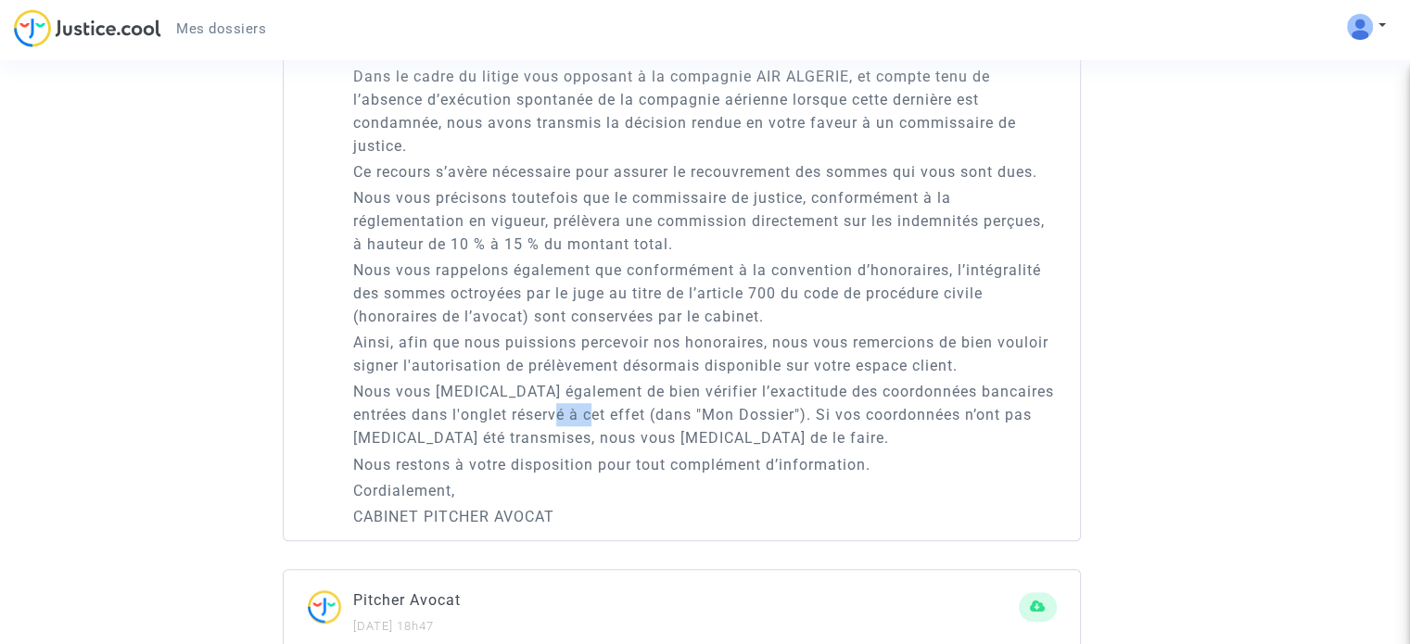
scroll to position [1309, 0]
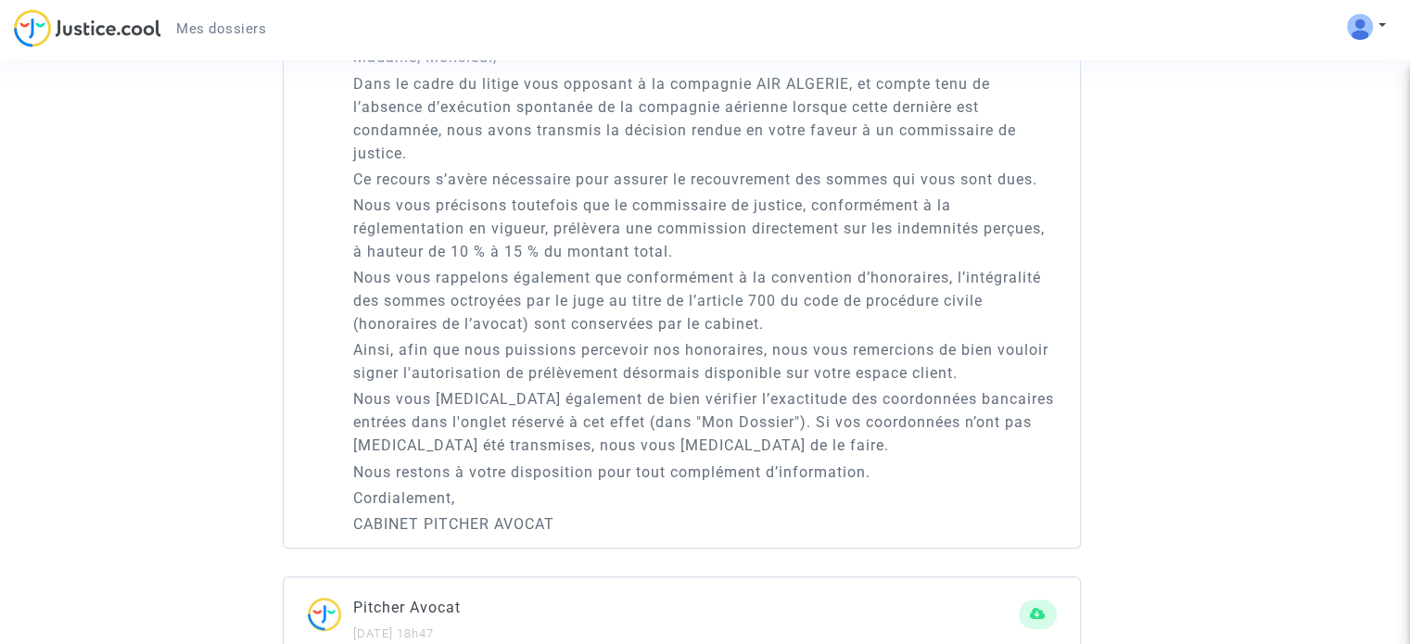
click at [607, 290] on p "Nous vous rappelons également que conformément à la convention d’honoraires, l’…" at bounding box center [705, 301] width 704 height 70
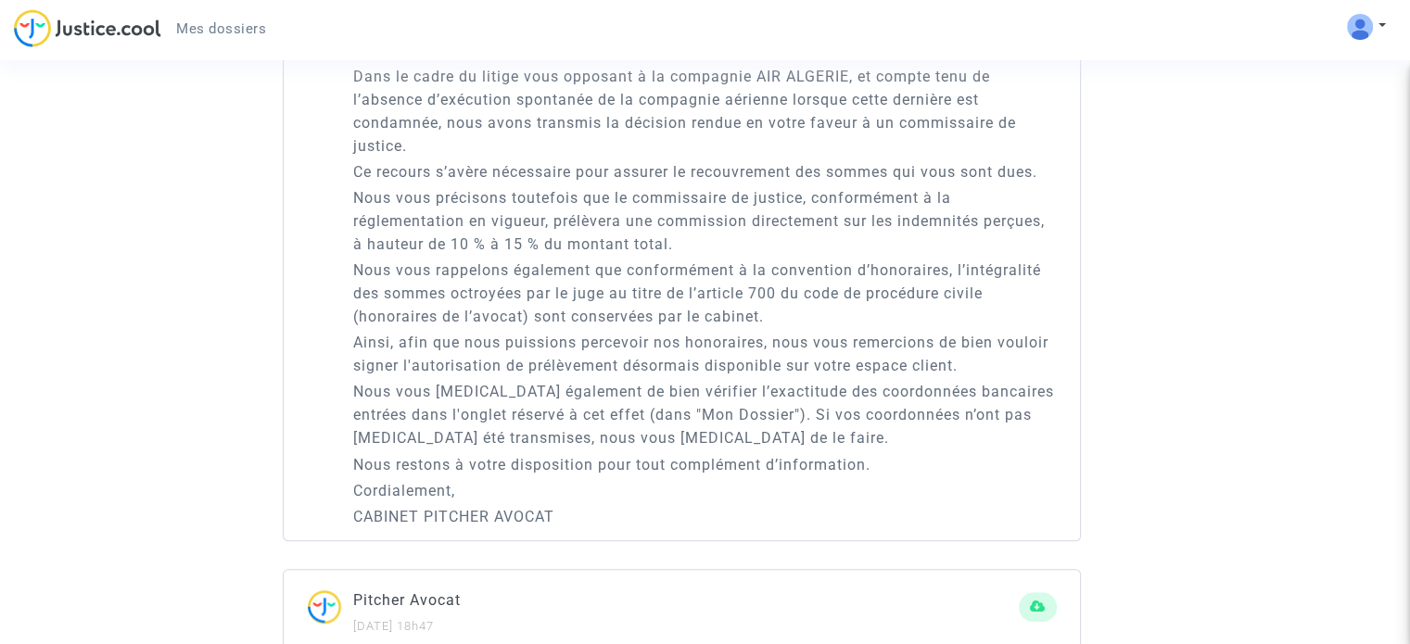
click at [706, 266] on p "Nous vous rappelons également que conformément à la convention d’honoraires, l’…" at bounding box center [705, 294] width 704 height 70
click at [900, 262] on p "Nous vous rappelons également que conformément à la convention d’honoraires, l’…" at bounding box center [705, 294] width 704 height 70
click at [515, 295] on p "Nous vous rappelons également que conformément à la convention d’honoraires, l’…" at bounding box center [705, 294] width 704 height 70
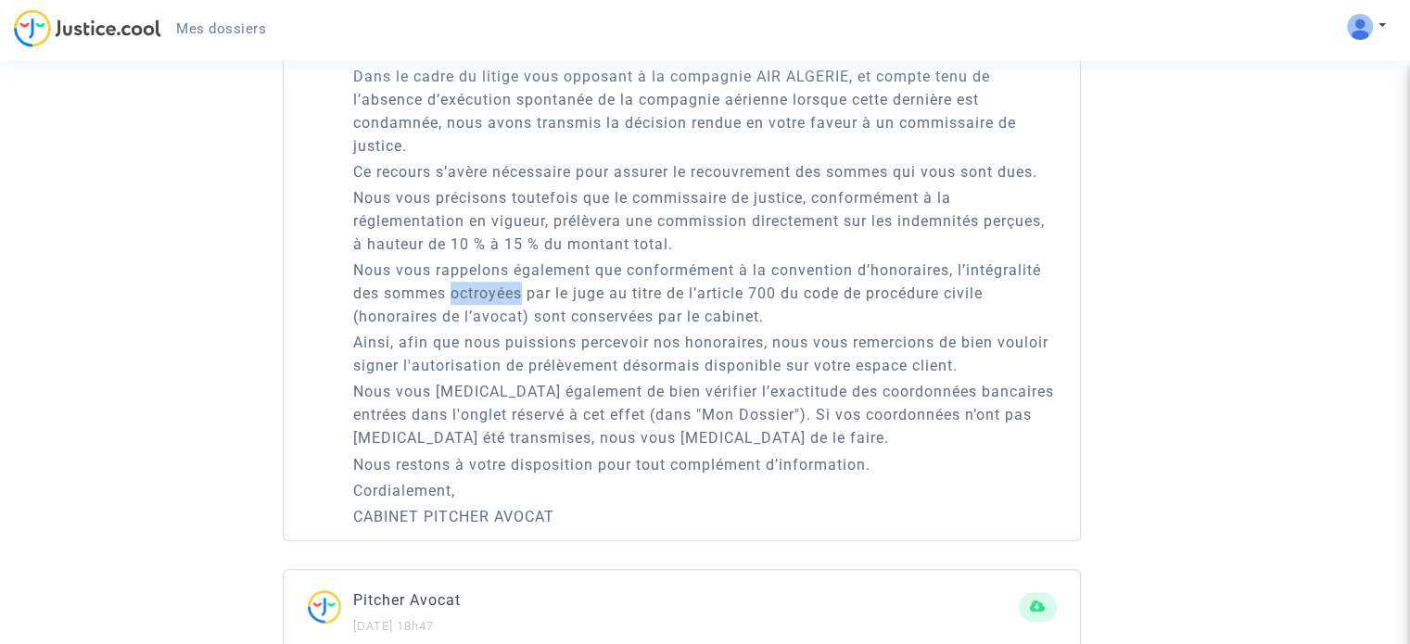
click at [515, 295] on p "Nous vous rappelons également que conformément à la convention d’honoraires, l’…" at bounding box center [705, 294] width 704 height 70
click at [610, 295] on p "Nous vous rappelons également que conformément à la convention d’honoraires, l’…" at bounding box center [705, 294] width 704 height 70
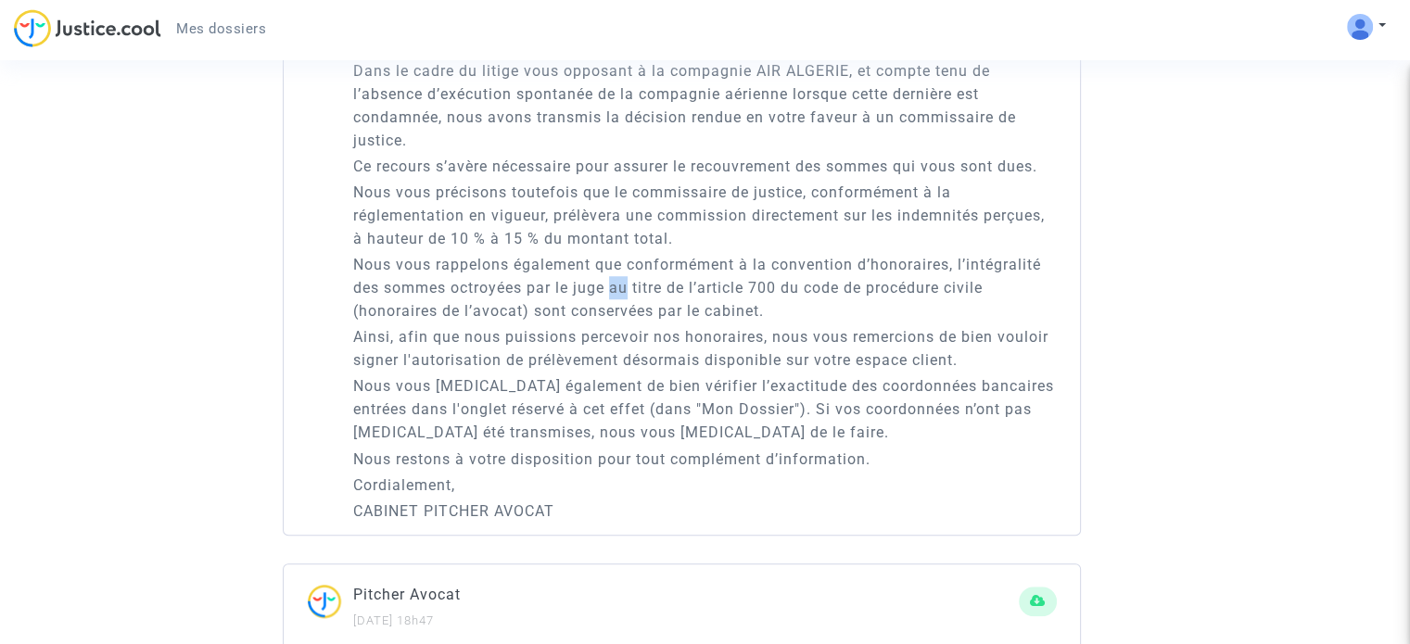
scroll to position [1326, 0]
click at [464, 302] on p "Nous vous rappelons également que conformément à la convention d’honoraires, l’…" at bounding box center [705, 284] width 704 height 70
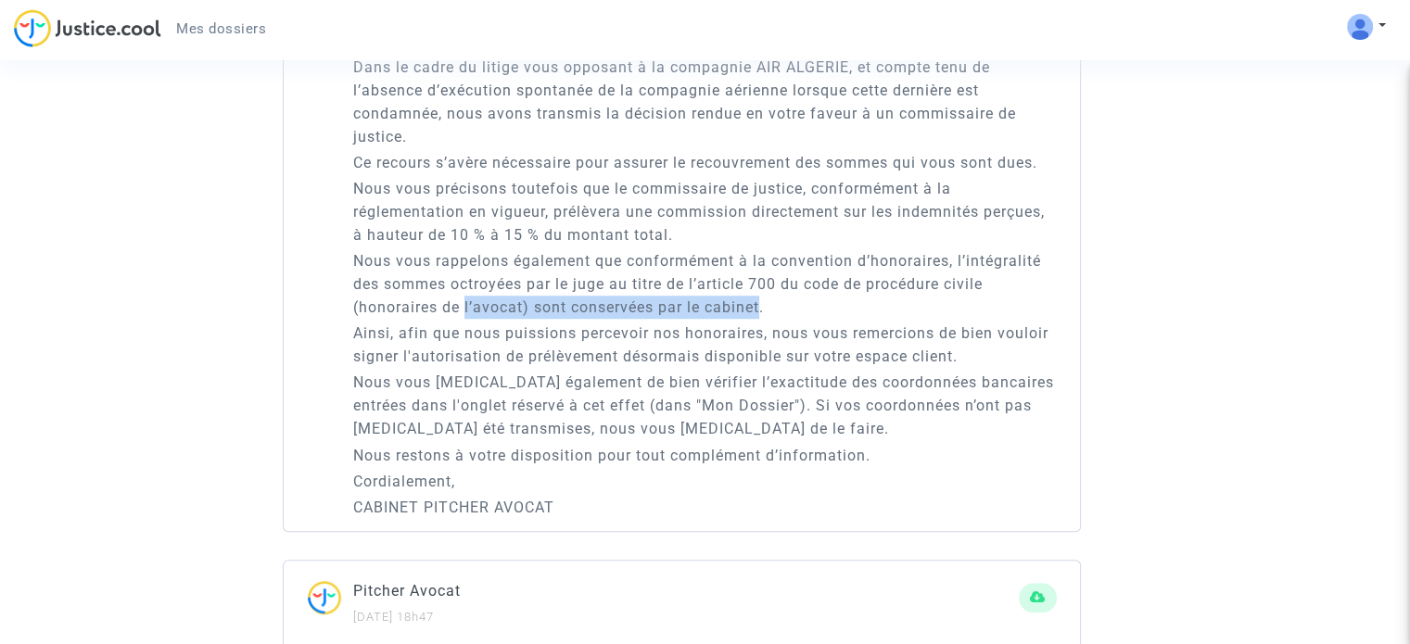
drag, startPoint x: 464, startPoint y: 302, endPoint x: 705, endPoint y: 309, distance: 241.1
click at [705, 309] on p "Nous vous rappelons également que conformément à la convention d’honoraires, l’…" at bounding box center [705, 284] width 704 height 70
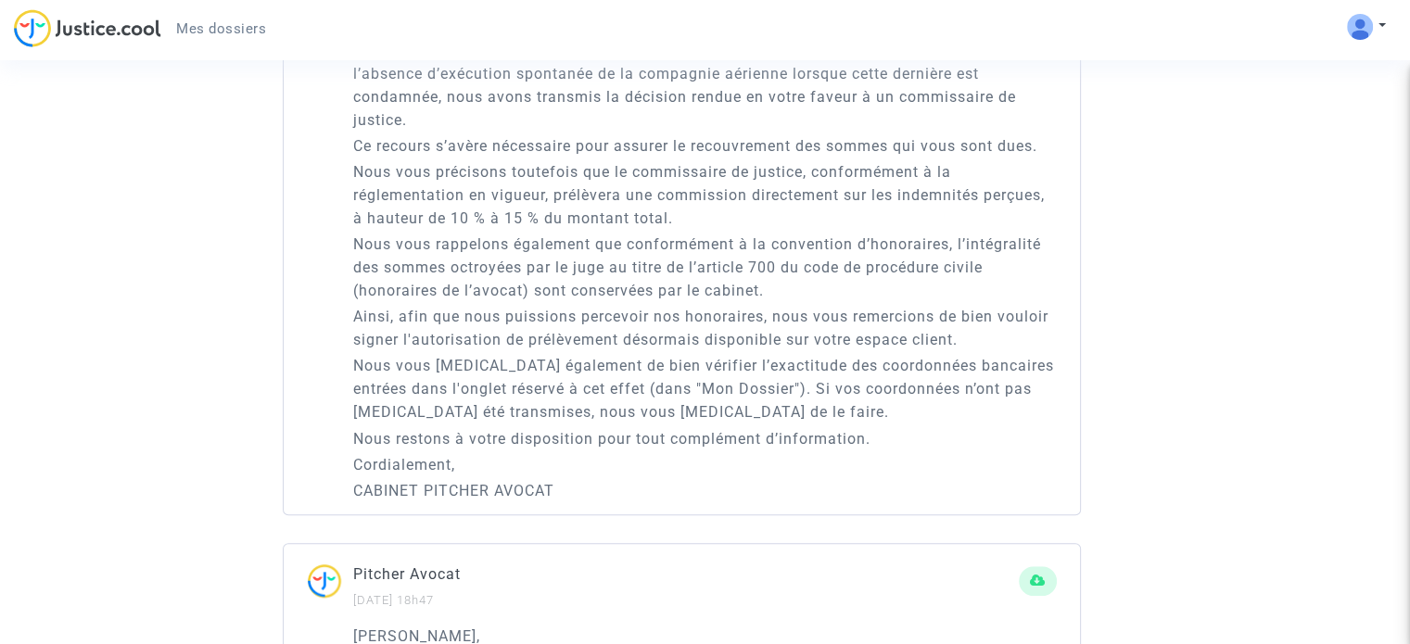
scroll to position [1345, 0]
click at [687, 307] on p "Ainsi, afin que nous puissions percevoir nos honoraires, nous vous remercions d…" at bounding box center [705, 325] width 704 height 46
click at [838, 311] on p "Ainsi, afin que nous puissions percevoir nos honoraires, nous vous remercions d…" at bounding box center [705, 325] width 704 height 46
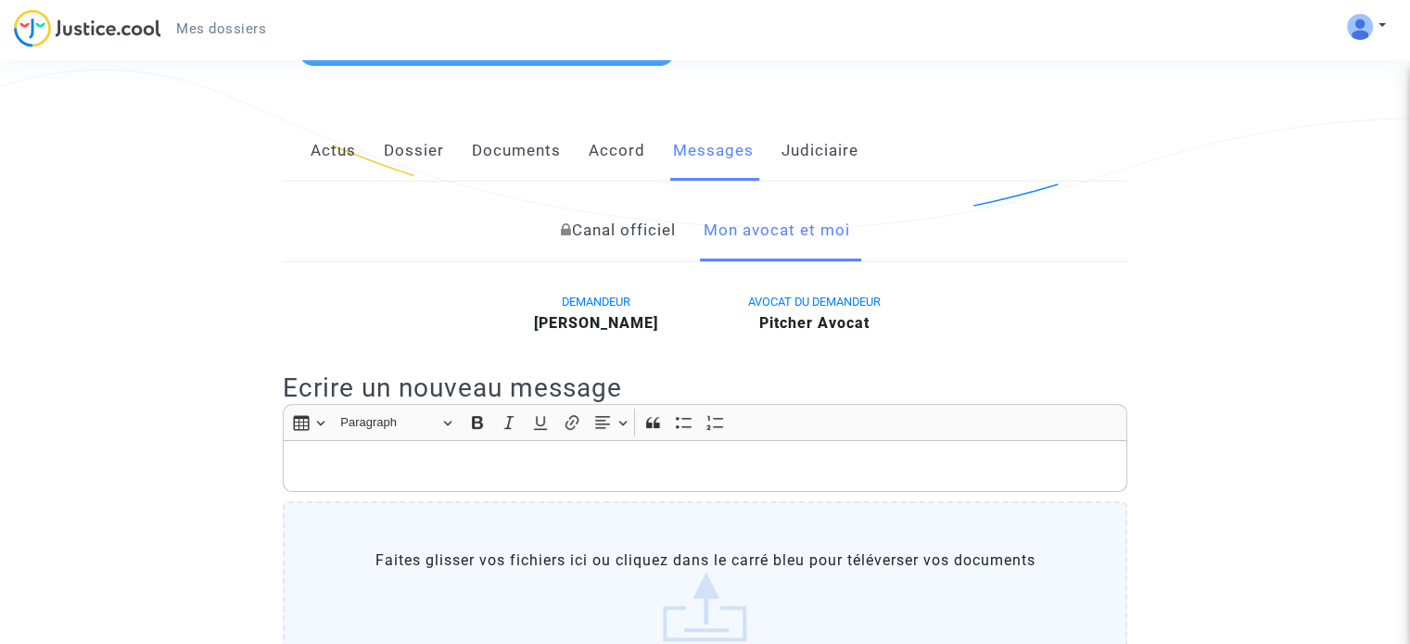
scroll to position [348, 0]
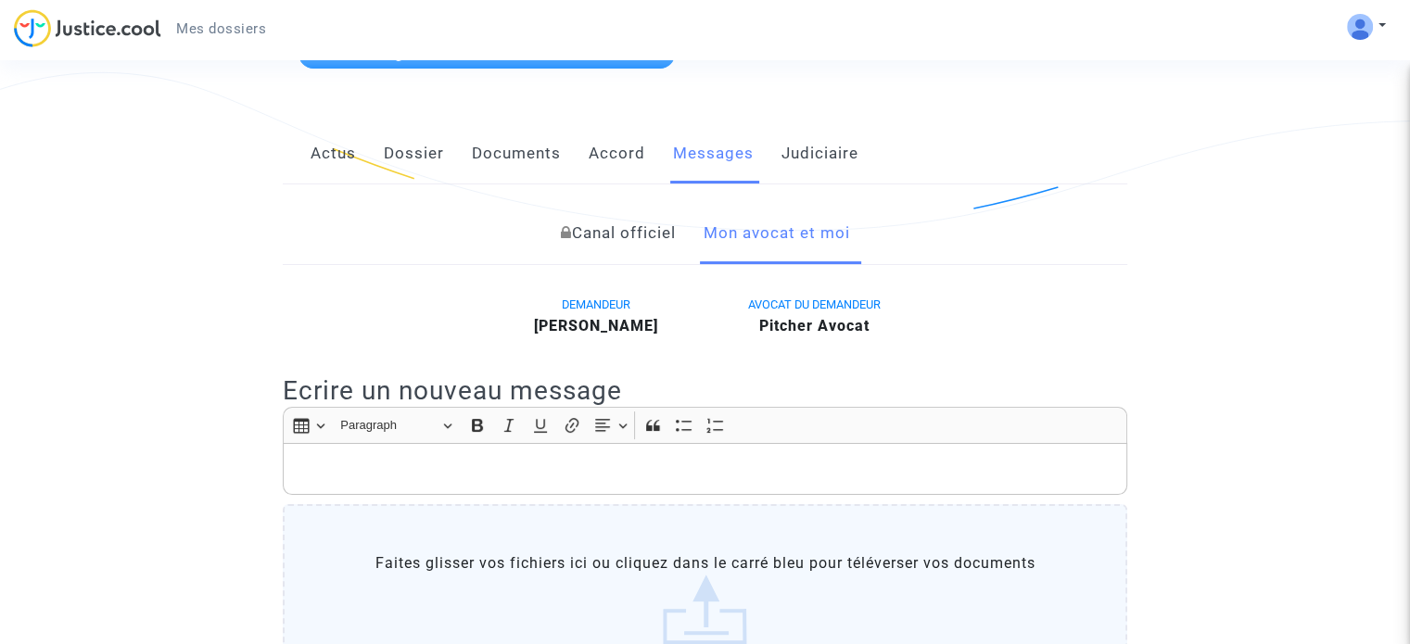
click at [384, 155] on link "Dossier" at bounding box center [414, 153] width 60 height 61
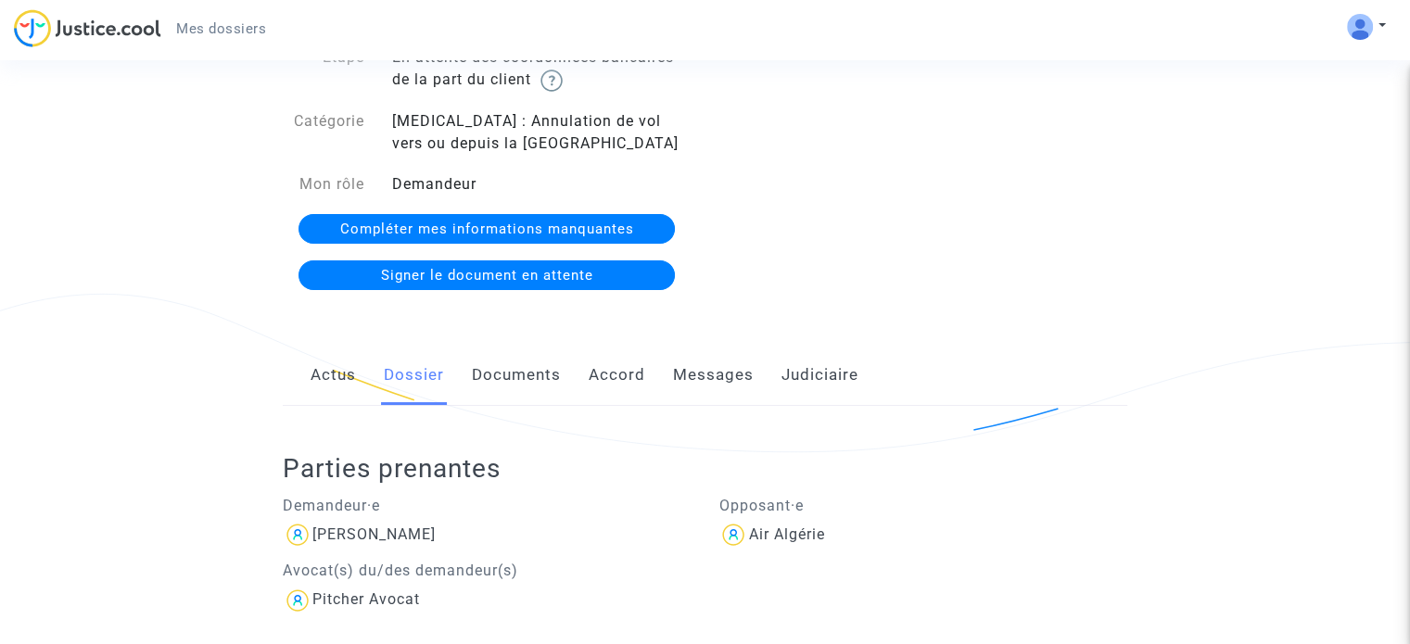
scroll to position [126, 0]
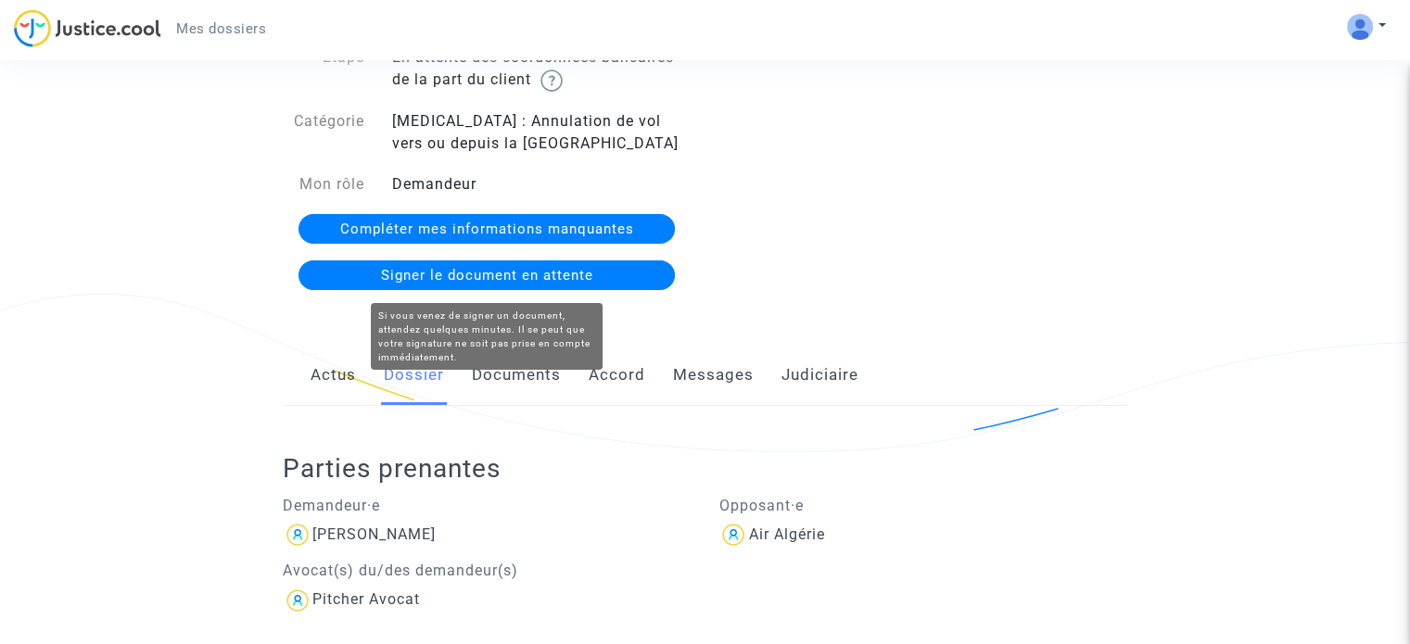
click at [542, 281] on span "Signer le document en attente" at bounding box center [487, 275] width 212 height 17
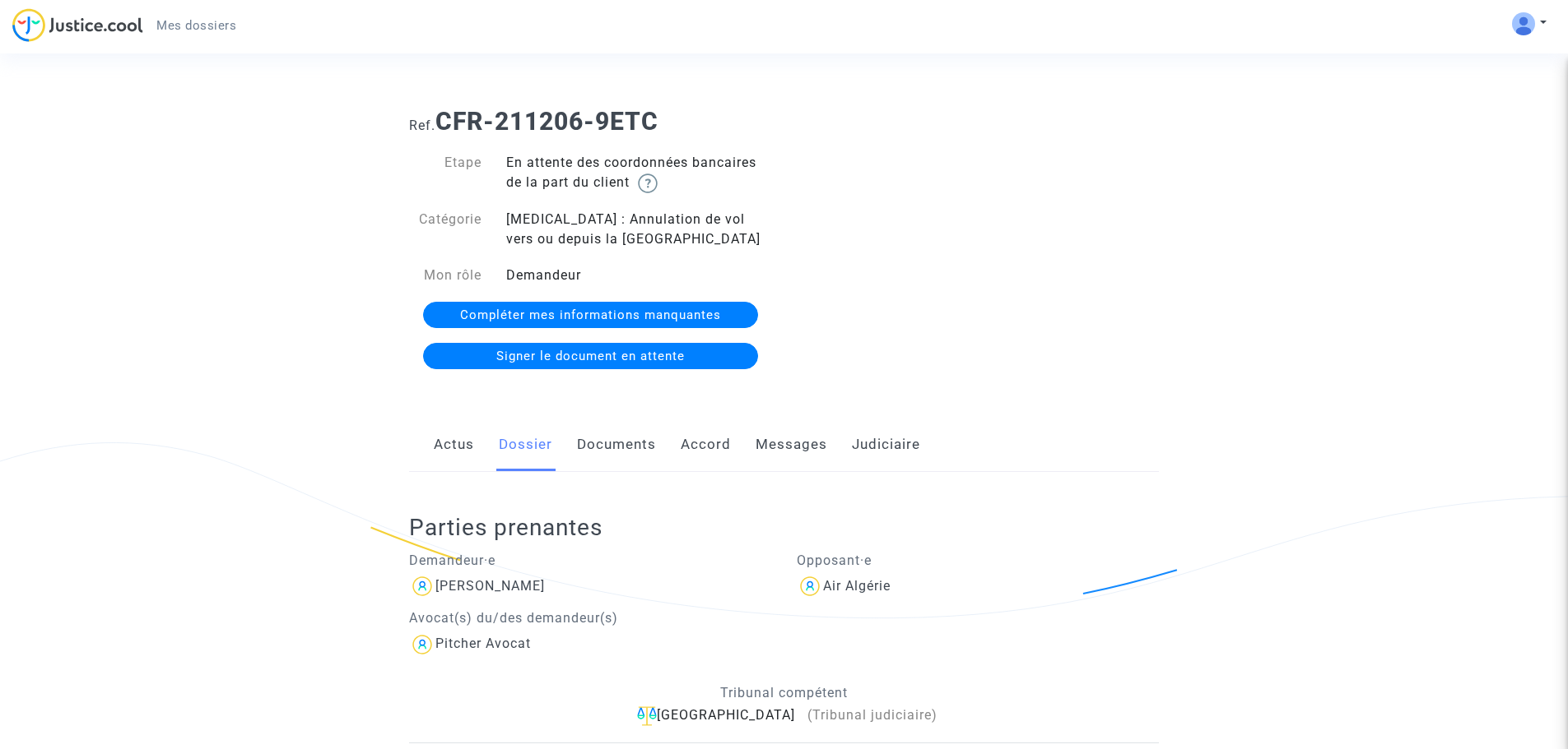
scroll to position [1, 0]
click at [804, 442] on link "Messages" at bounding box center [791, 444] width 72 height 54
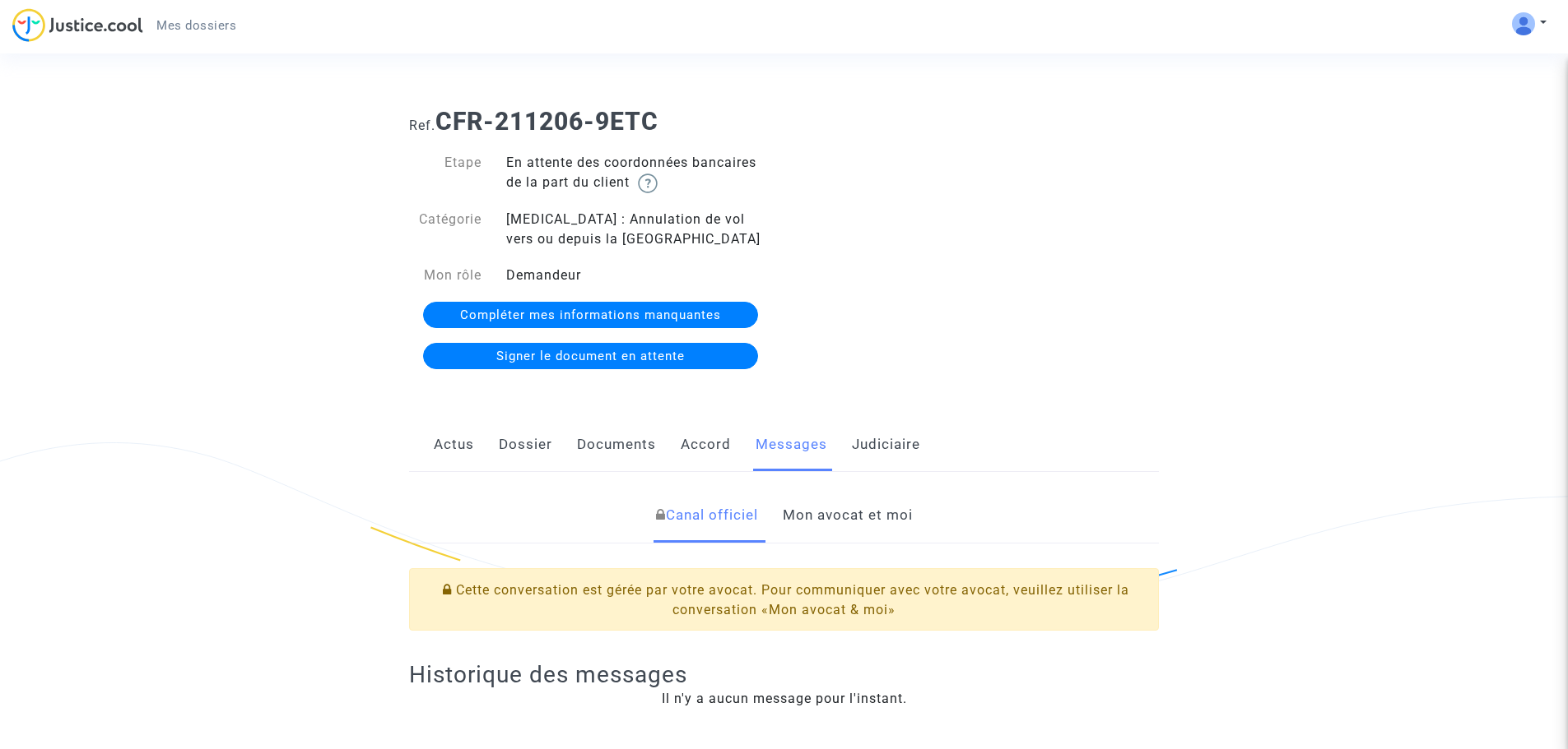
click at [889, 516] on link "Mon avocat et moi" at bounding box center [848, 516] width 130 height 54
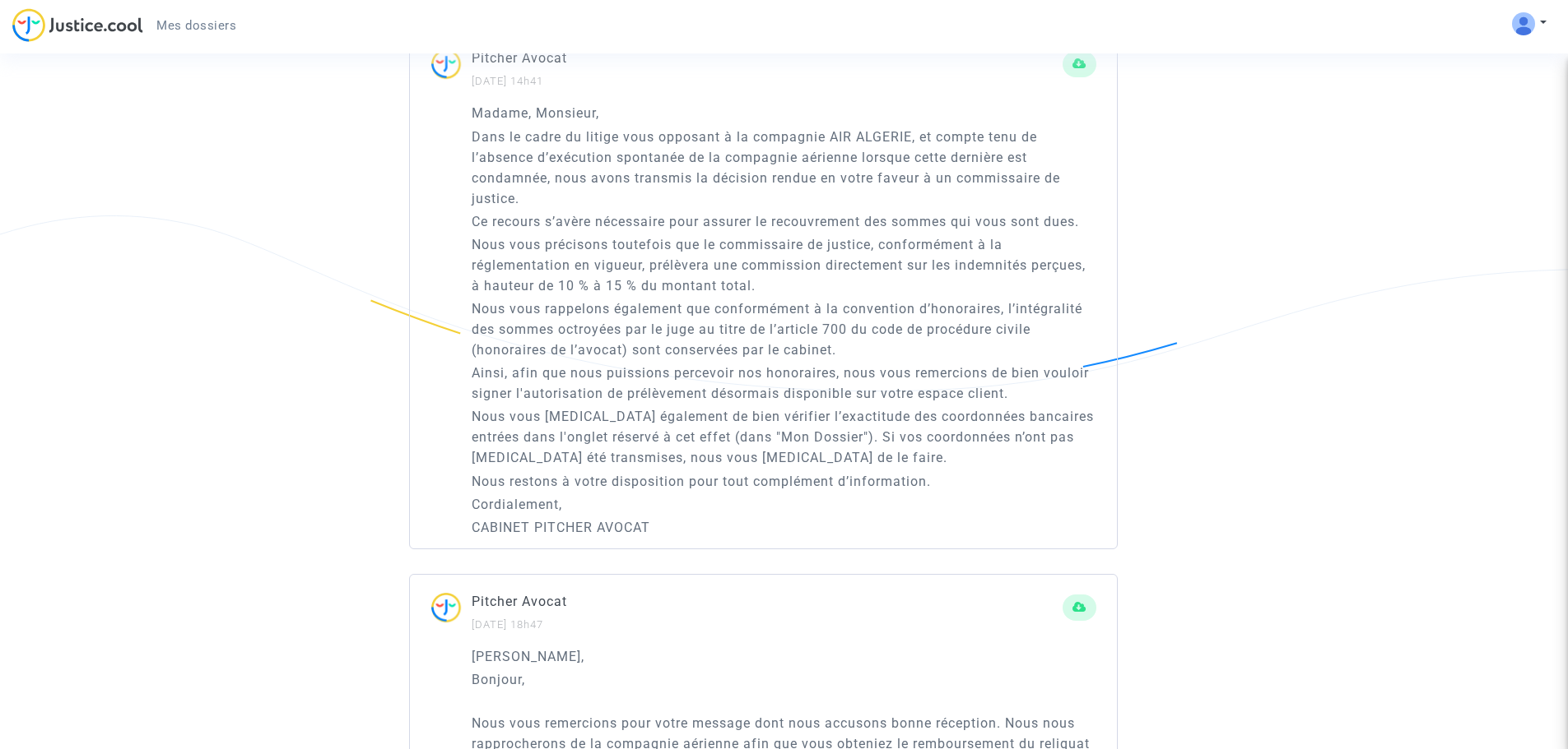
scroll to position [1097, 0]
